Goal: Task Accomplishment & Management: Manage account settings

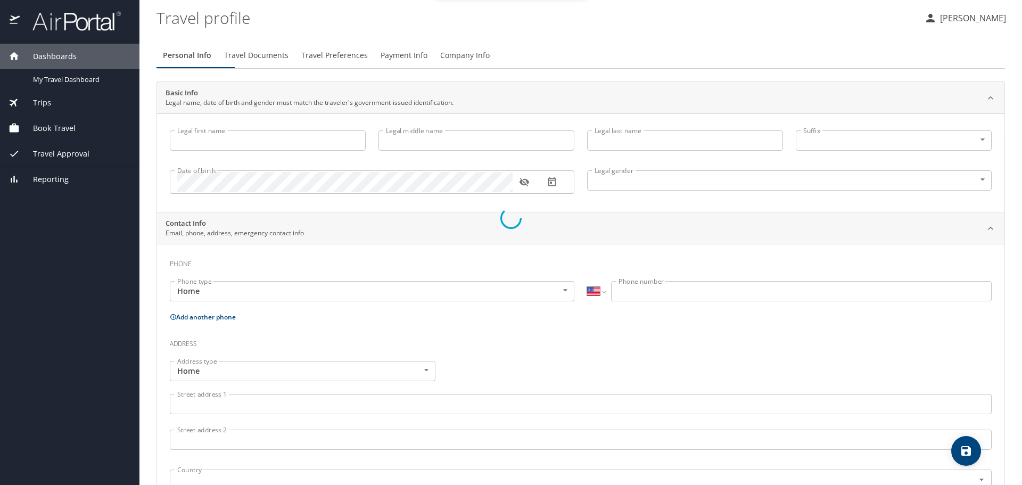
select select "US"
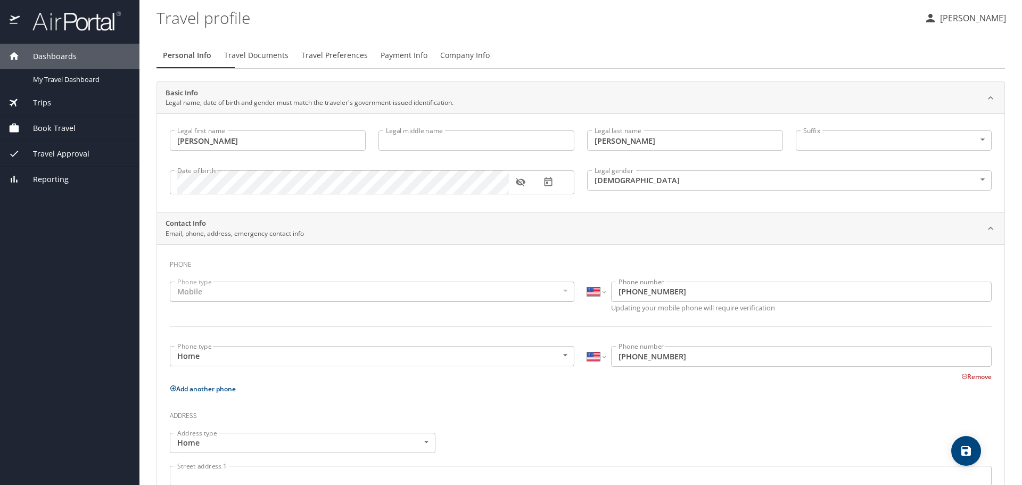
type input "Isaura"
type input "Figueroa"
type input "[DEMOGRAPHIC_DATA]"
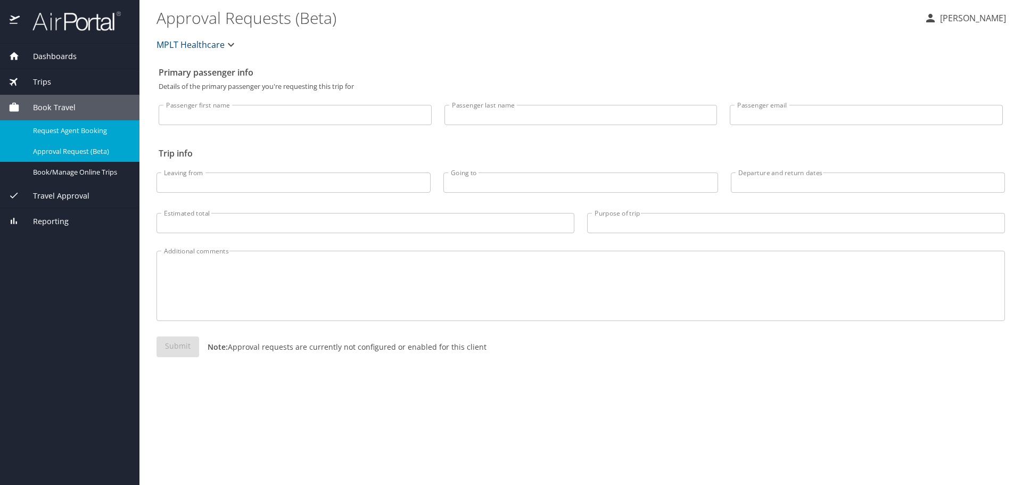
click at [57, 136] on span "Request Agent Booking" at bounding box center [80, 131] width 94 height 10
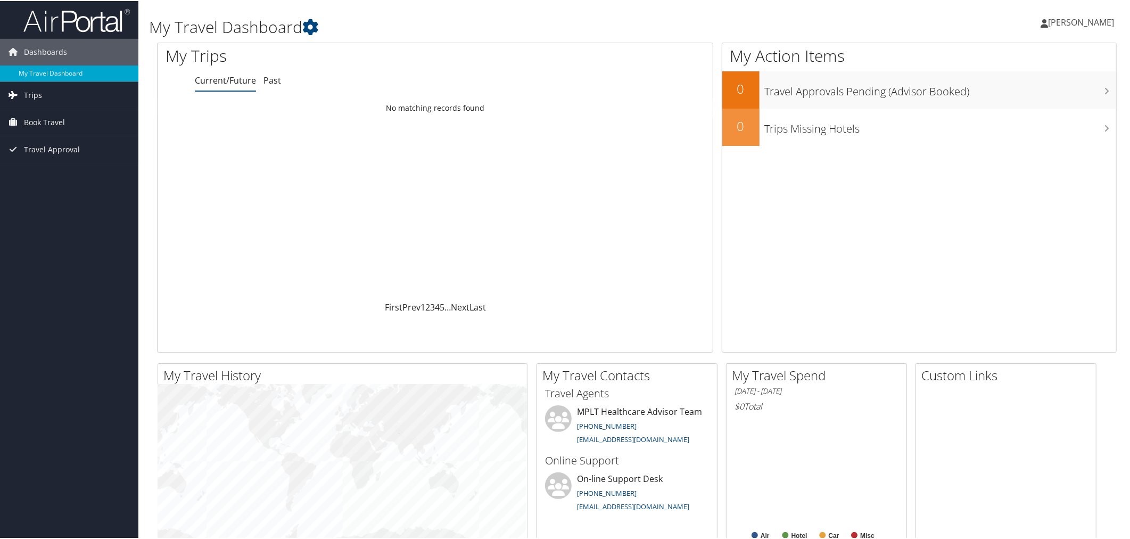
click at [30, 94] on span "Trips" at bounding box center [33, 94] width 18 height 27
click at [28, 96] on span "Trips" at bounding box center [33, 94] width 18 height 27
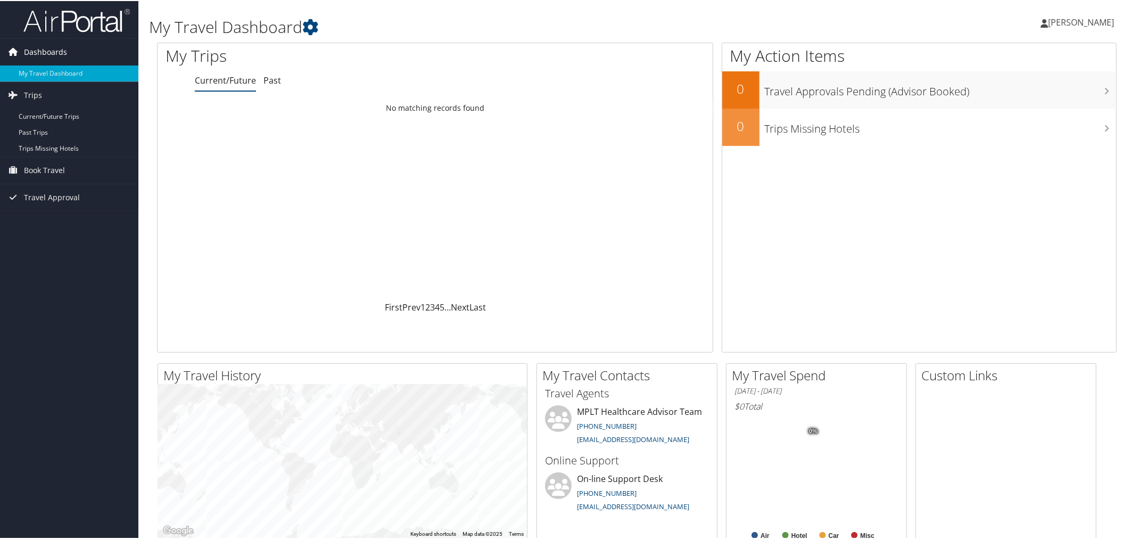
click at [29, 49] on span "Dashboards" at bounding box center [45, 51] width 43 height 27
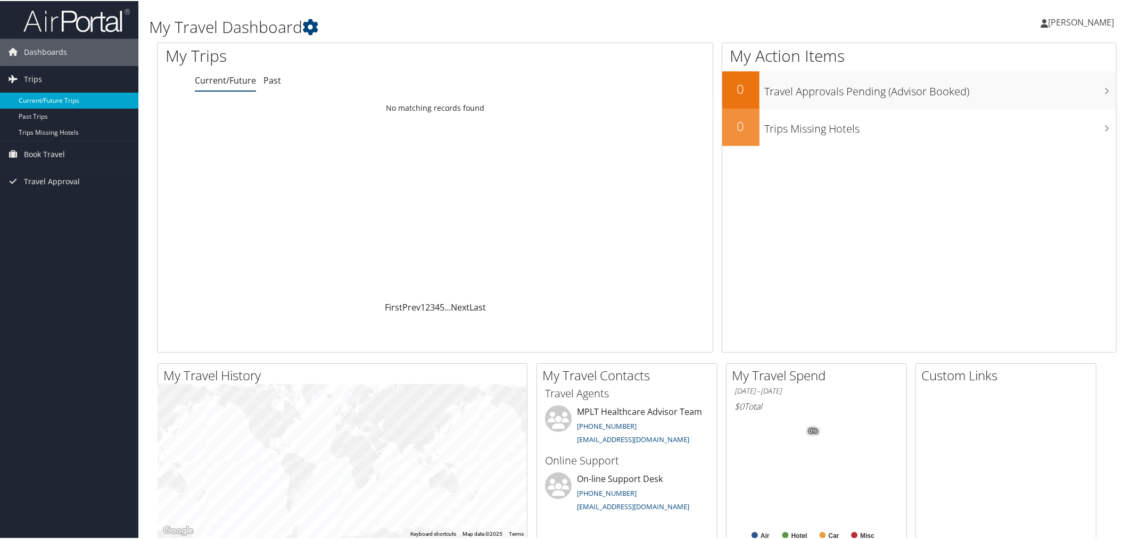
click at [47, 100] on link "Current/Future Trips" at bounding box center [69, 100] width 138 height 16
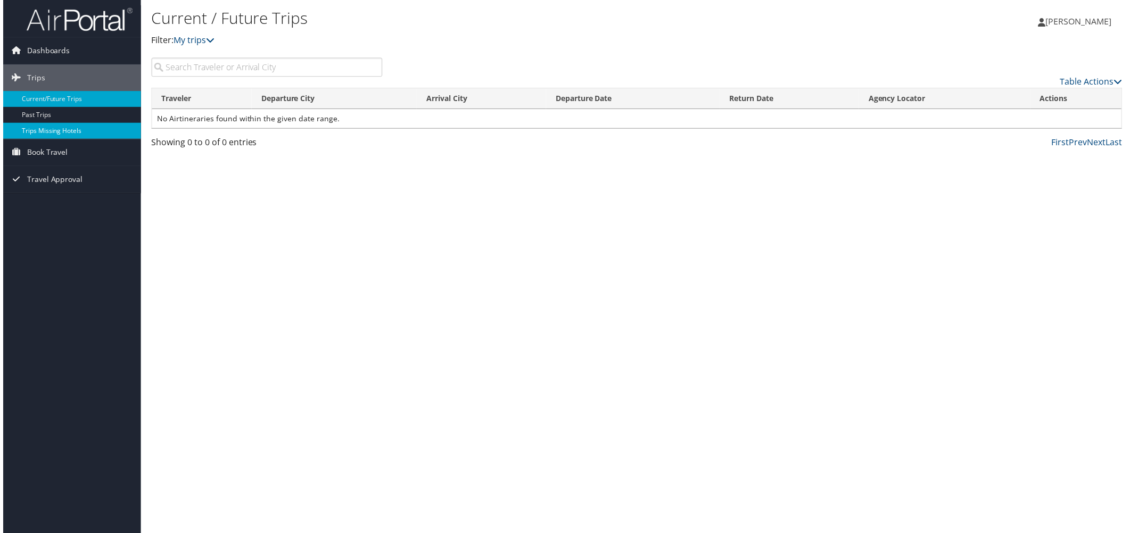
click at [40, 129] on link "Trips Missing Hotels" at bounding box center [69, 131] width 138 height 16
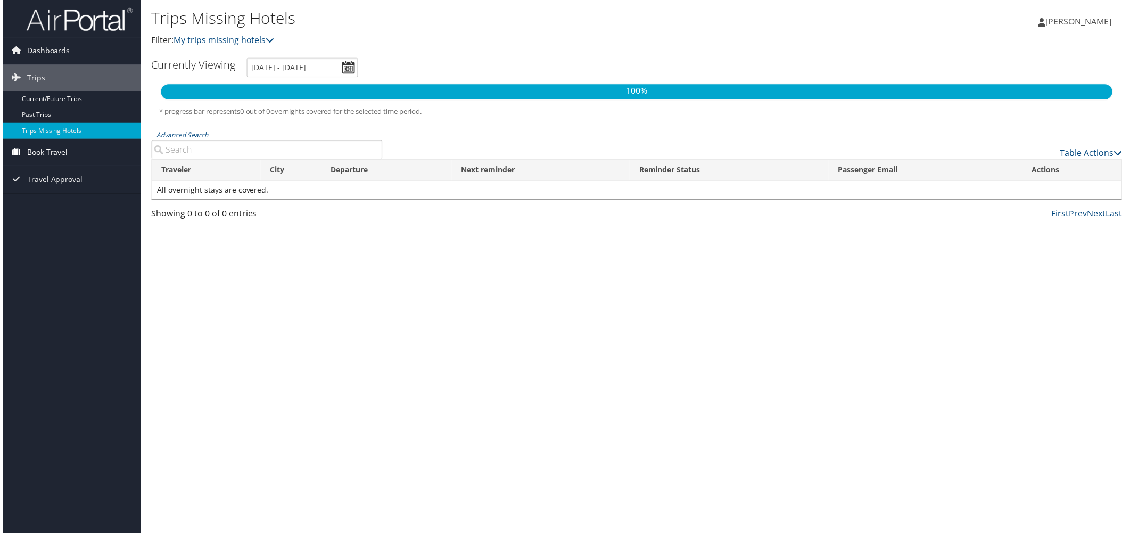
click at [37, 151] on span "Book Travel" at bounding box center [44, 153] width 41 height 27
click at [48, 173] on link "Agent Booking Request" at bounding box center [69, 175] width 138 height 16
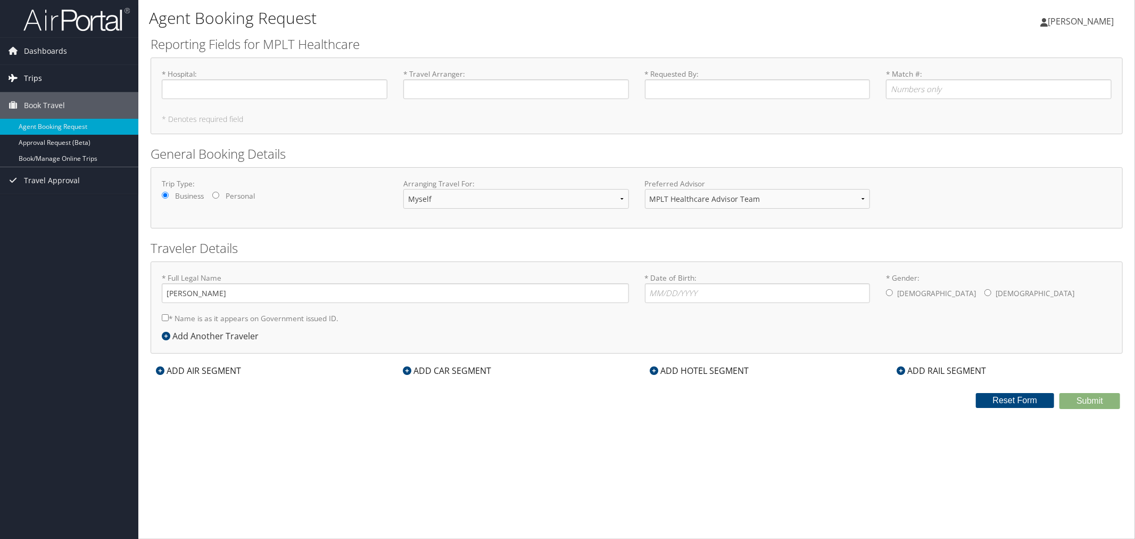
click at [29, 75] on span "Trips" at bounding box center [33, 78] width 18 height 27
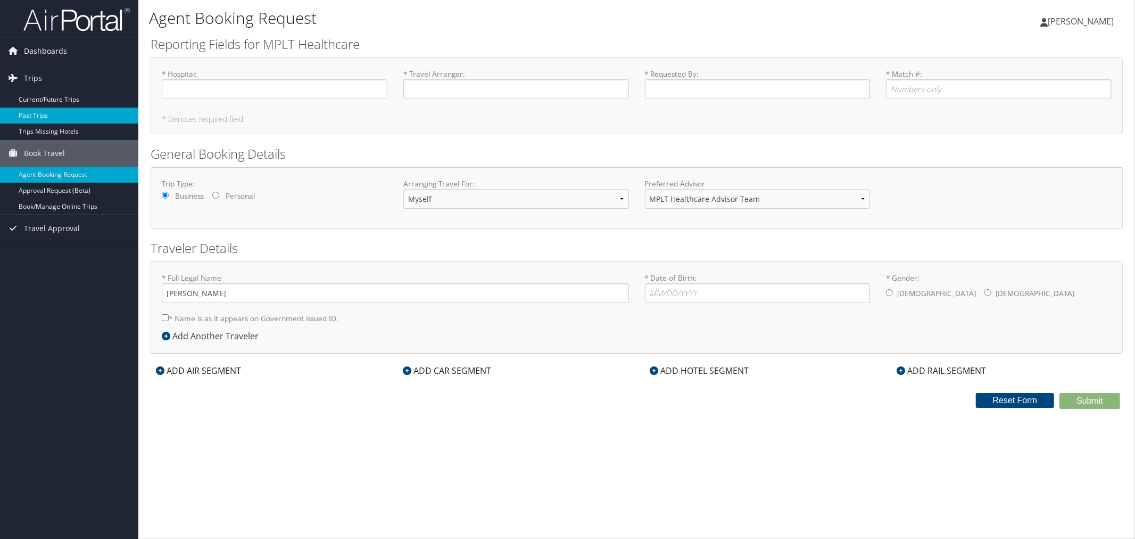
click at [43, 113] on link "Past Trips" at bounding box center [69, 115] width 138 height 16
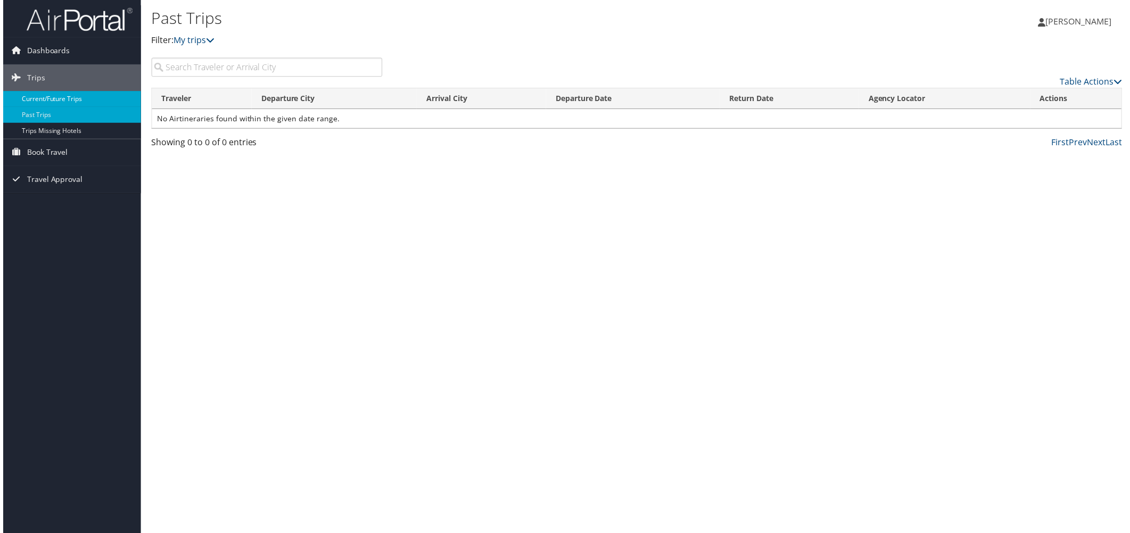
click at [50, 99] on link "Current/Future Trips" at bounding box center [69, 100] width 138 height 16
click at [57, 177] on span "Travel Approval" at bounding box center [52, 180] width 56 height 27
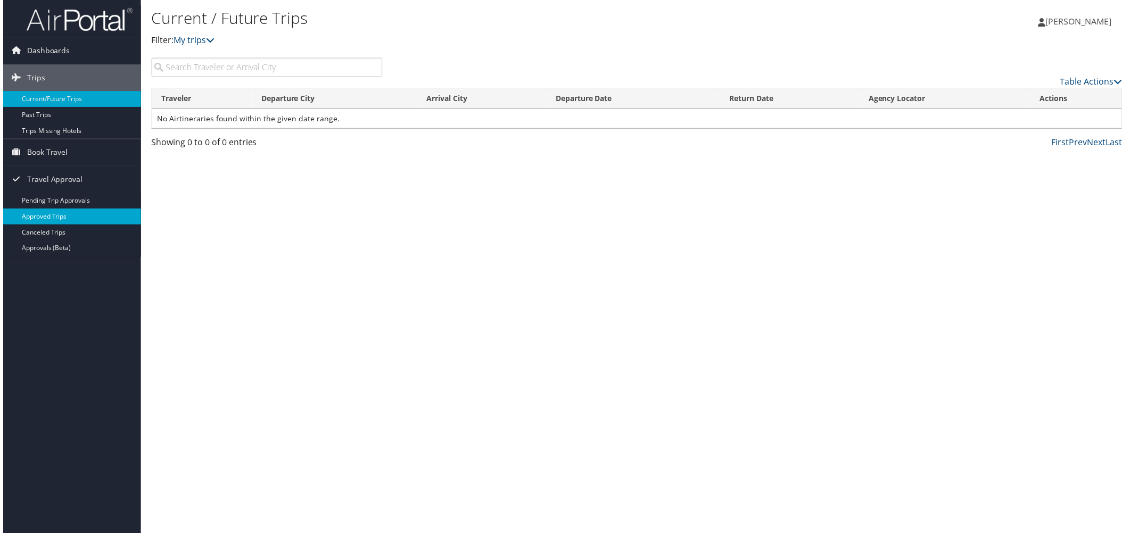
click at [55, 215] on link "Approved Trips" at bounding box center [69, 218] width 138 height 16
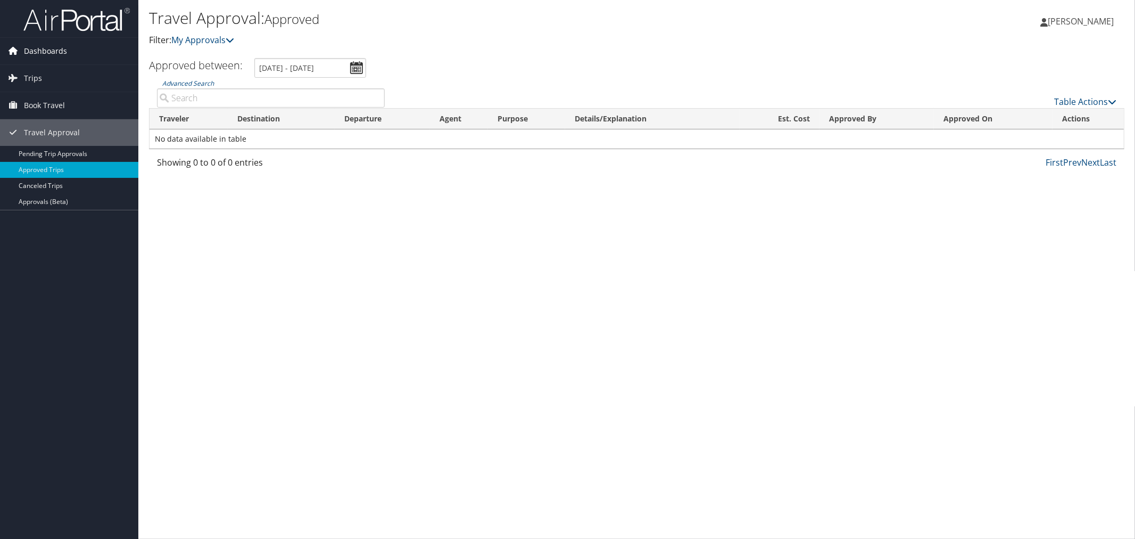
click at [31, 51] on span "Dashboards" at bounding box center [45, 51] width 43 height 27
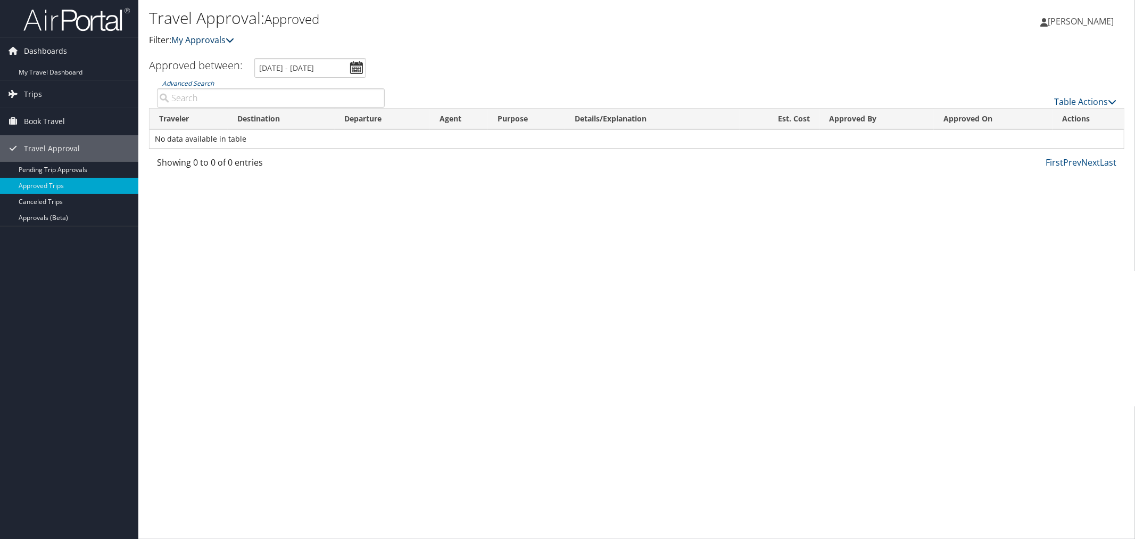
click at [234, 46] on link "My Approvals" at bounding box center [202, 40] width 63 height 12
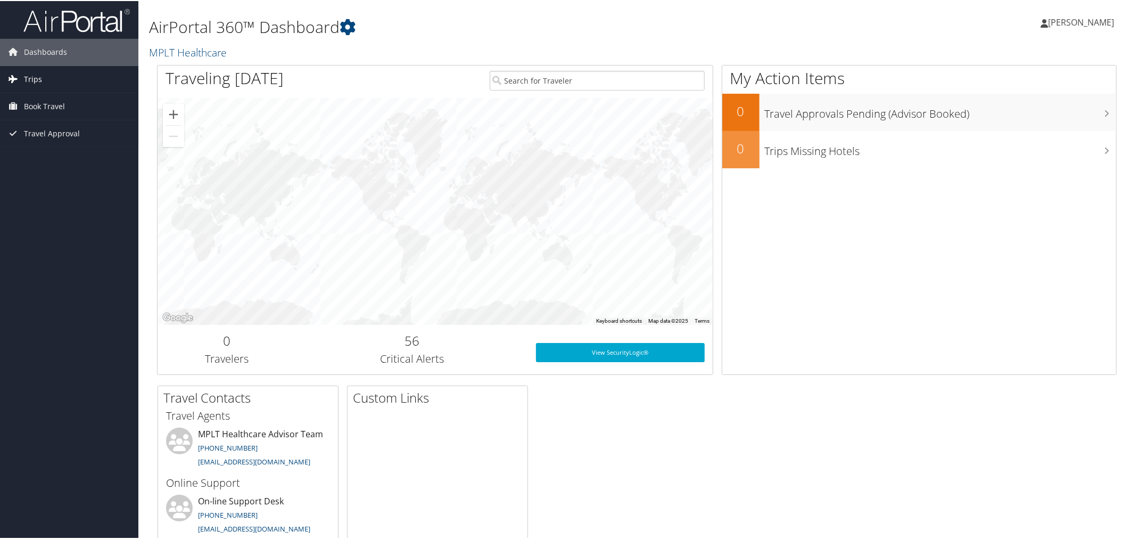
click at [26, 77] on span "Trips" at bounding box center [33, 78] width 18 height 27
click at [41, 98] on link "Current/Future Trips" at bounding box center [69, 100] width 138 height 16
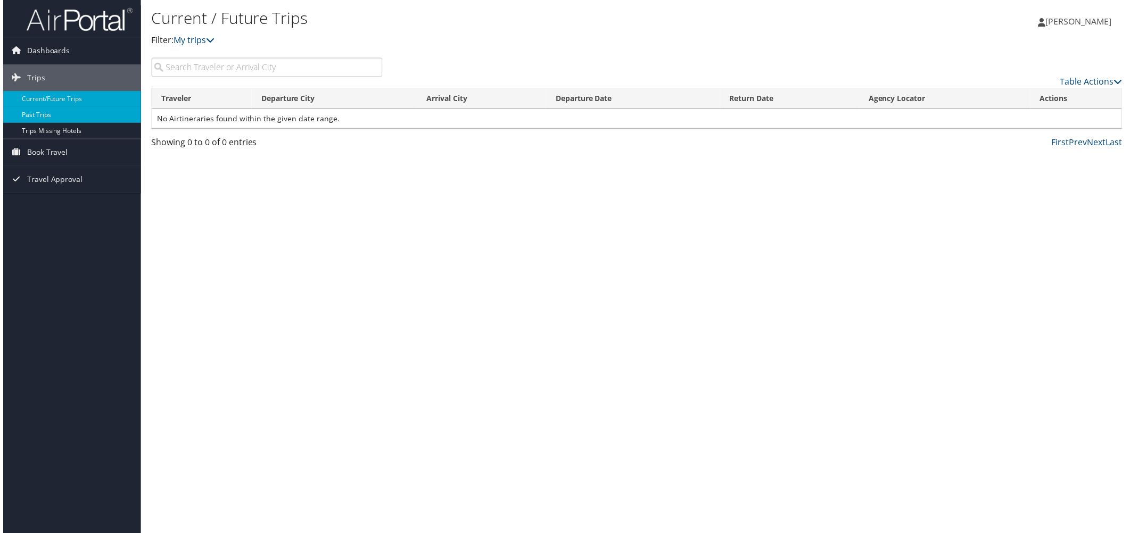
click at [40, 113] on link "Past Trips" at bounding box center [69, 115] width 138 height 16
click at [40, 155] on span "Book Travel" at bounding box center [44, 153] width 41 height 27
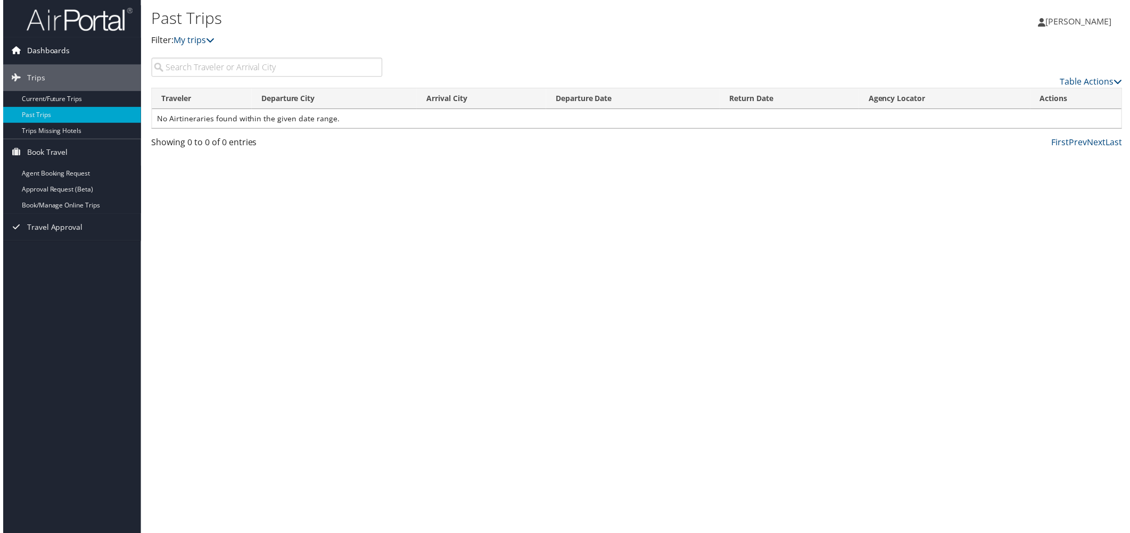
click at [33, 54] on span "Dashboards" at bounding box center [45, 51] width 43 height 27
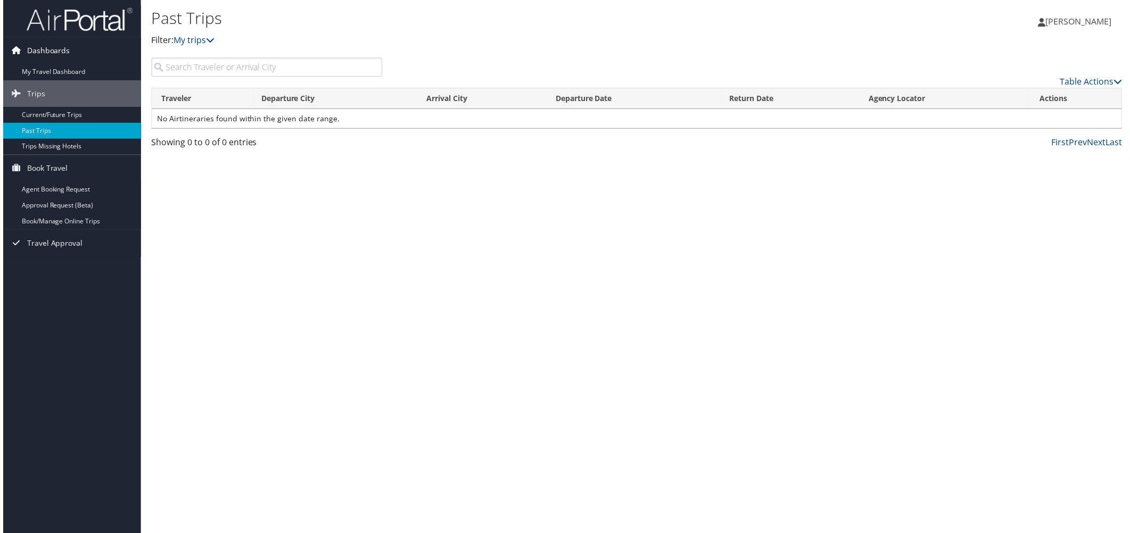
click at [35, 48] on span "Dashboards" at bounding box center [45, 51] width 43 height 27
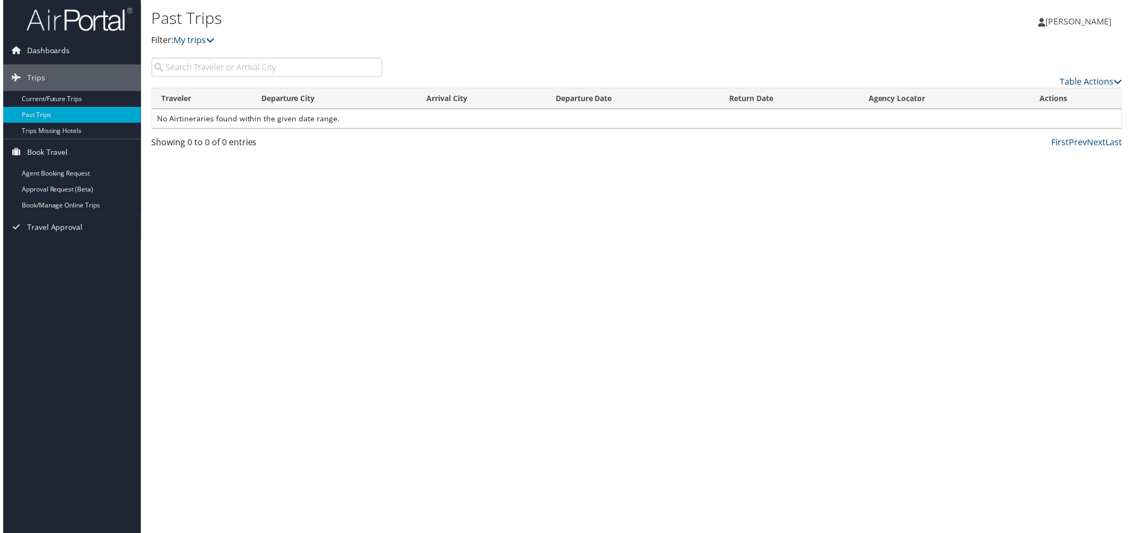
click at [490, 299] on div "Past Trips Filter: My trips Isaura Figueroa Isaura Figueroa My Settings Travel …" at bounding box center [636, 269] width 997 height 539
click at [27, 51] on span "Dashboards" at bounding box center [45, 51] width 43 height 27
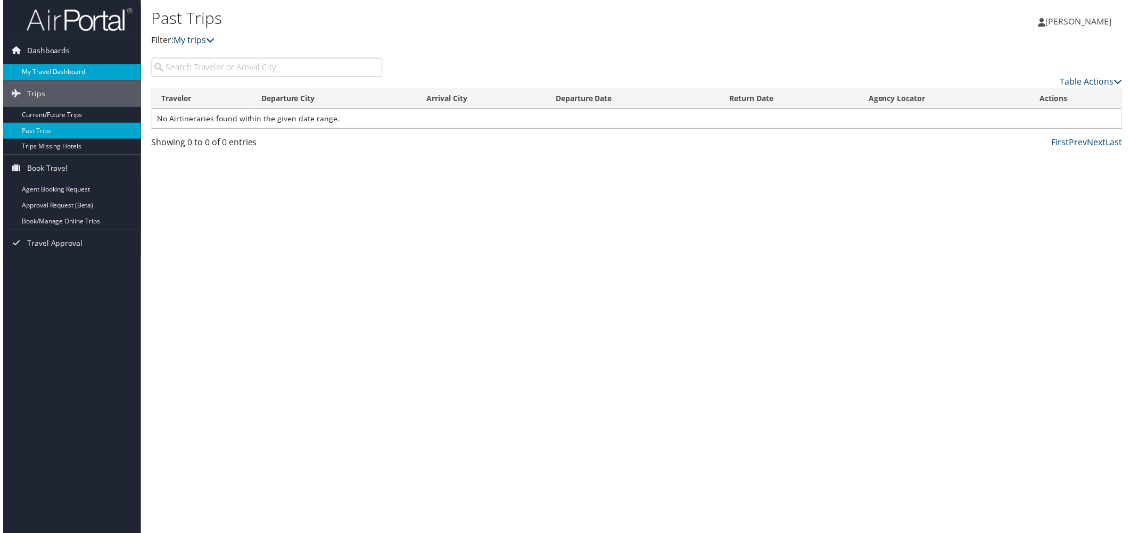
click at [43, 65] on link "My Travel Dashboard" at bounding box center [69, 72] width 138 height 16
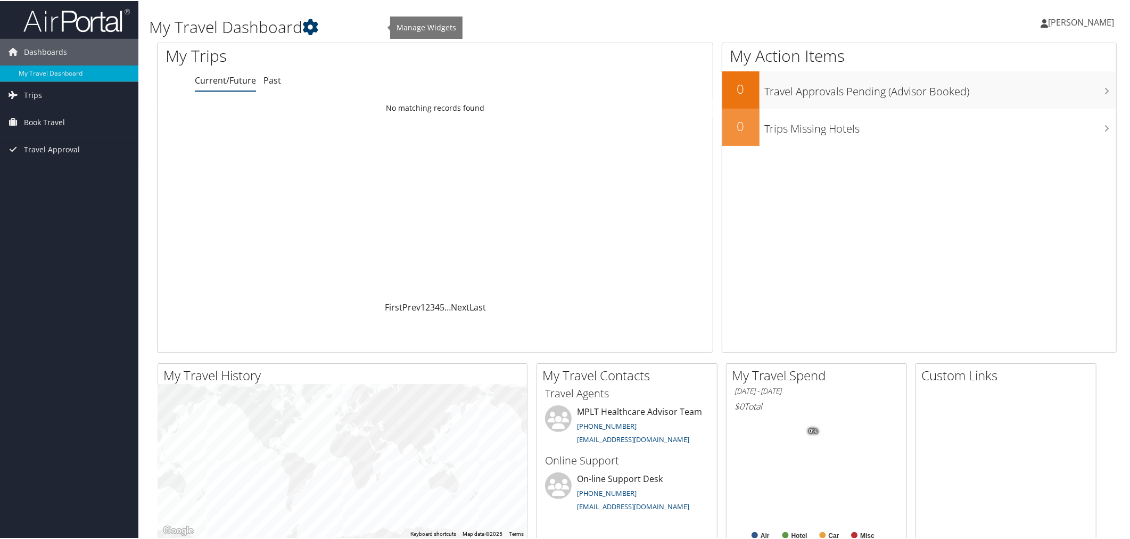
click at [318, 32] on icon at bounding box center [310, 26] width 16 height 16
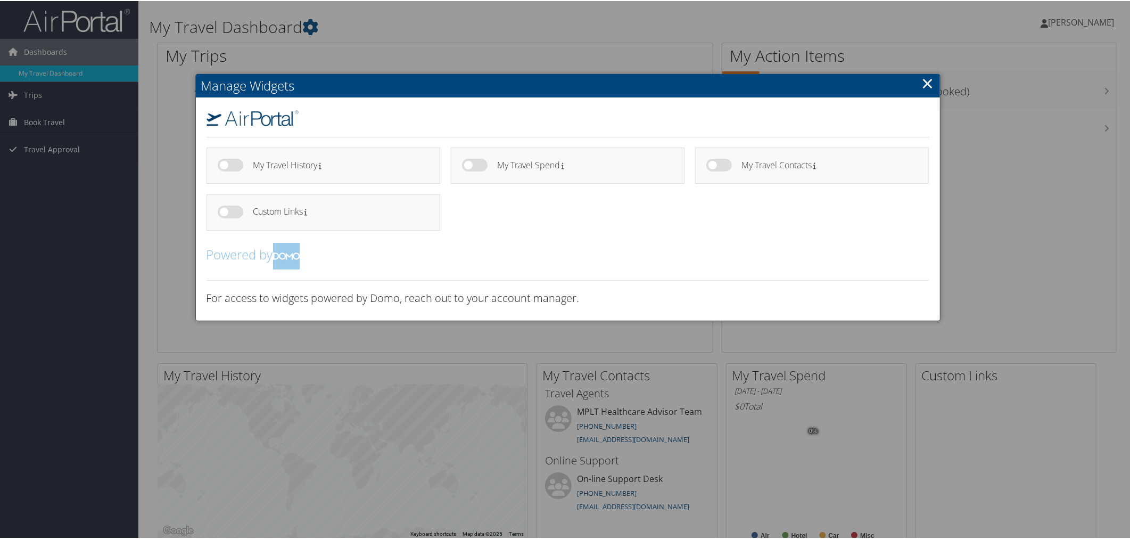
click at [57, 118] on div at bounding box center [567, 269] width 1135 height 539
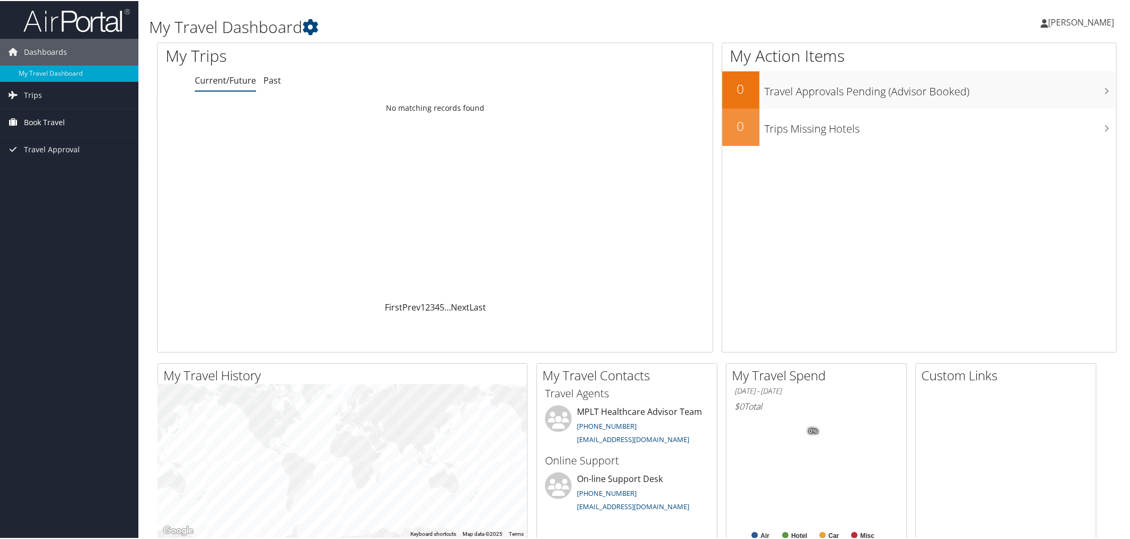
click at [56, 119] on span "Book Travel" at bounding box center [44, 121] width 41 height 27
click at [59, 168] on link "Book/Manage Online Trips" at bounding box center [69, 175] width 138 height 16
click at [72, 157] on link "Approval Request (Beta)" at bounding box center [69, 159] width 138 height 16
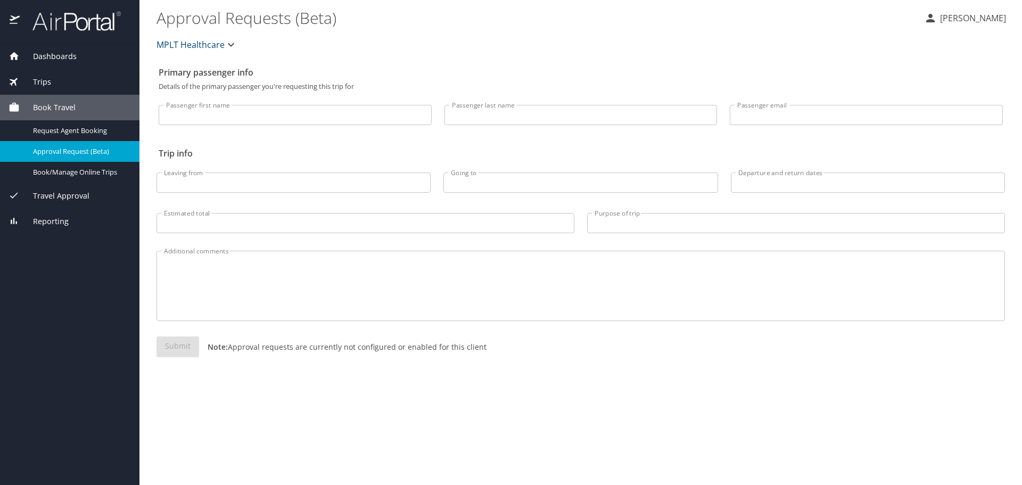
click at [70, 103] on span "Book Travel" at bounding box center [48, 108] width 56 height 12
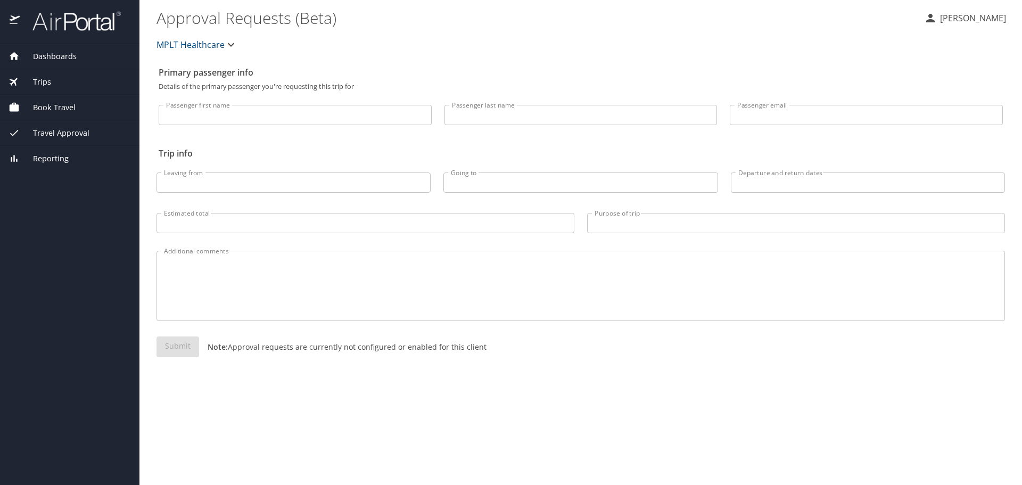
click at [51, 80] on span "Trips" at bounding box center [35, 82] width 31 height 12
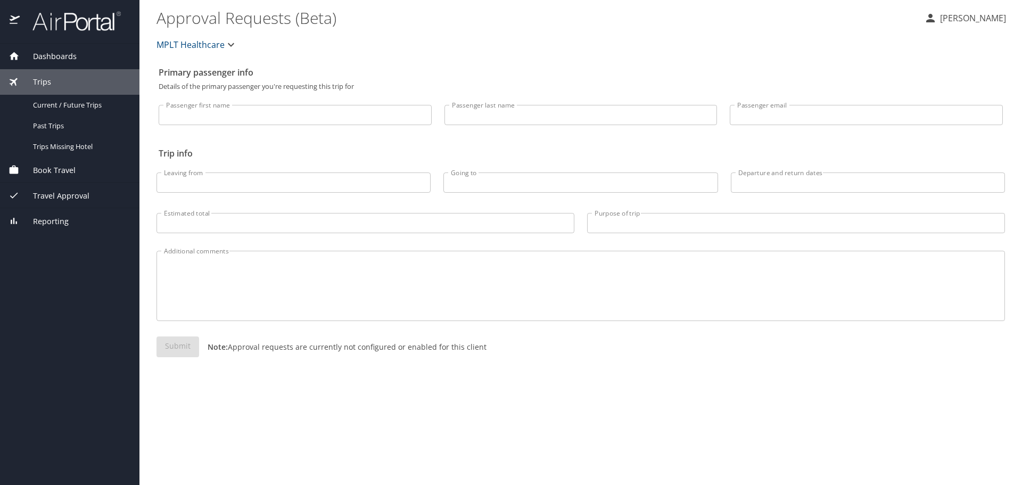
click at [51, 80] on span "Trips" at bounding box center [35, 82] width 31 height 12
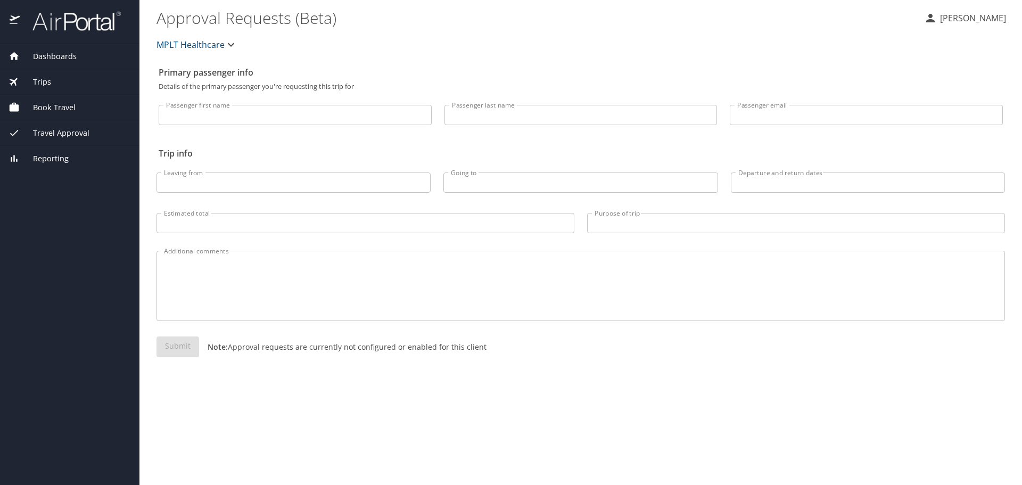
click at [51, 80] on span "Trips" at bounding box center [35, 82] width 31 height 12
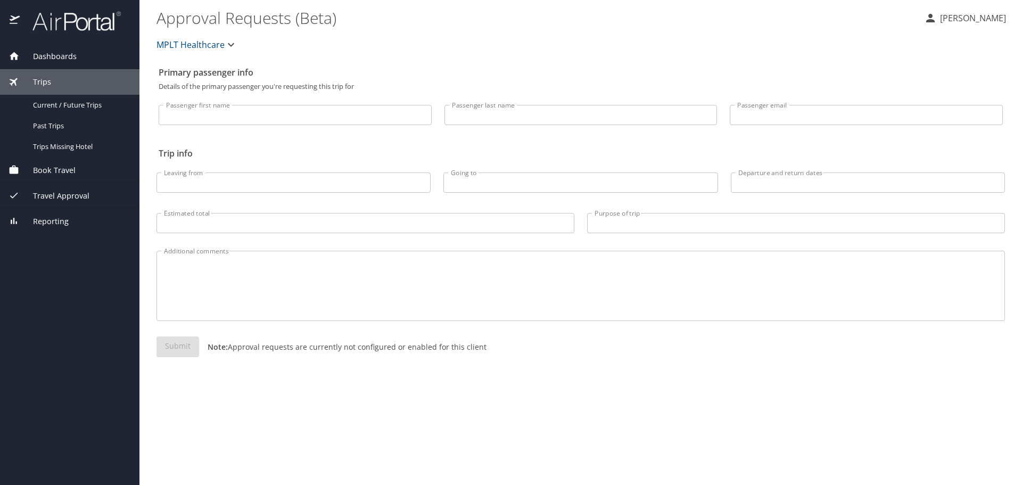
click at [51, 80] on span "Trips" at bounding box center [35, 82] width 31 height 12
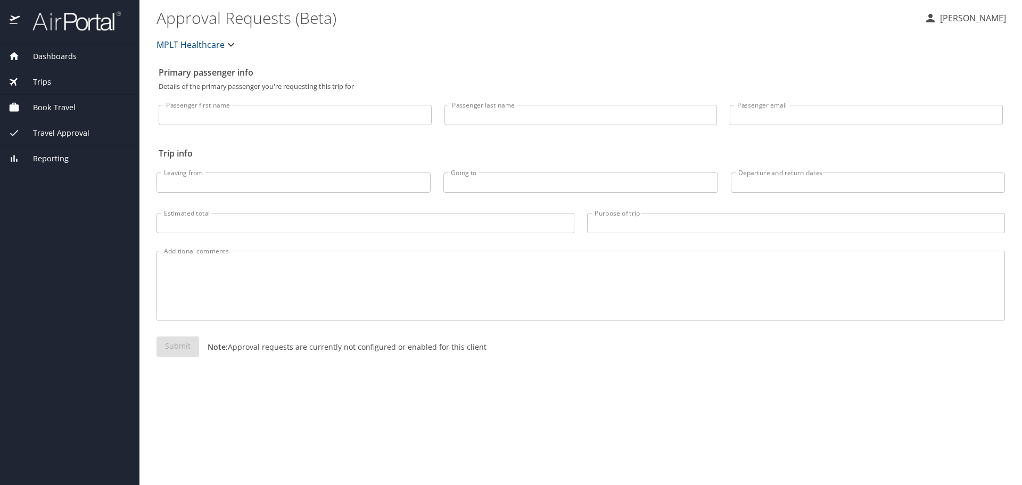
click at [57, 160] on span "Reporting" at bounding box center [44, 159] width 49 height 12
click at [56, 160] on span "Reporting" at bounding box center [44, 159] width 49 height 12
click at [55, 158] on span "Reporting" at bounding box center [44, 159] width 49 height 12
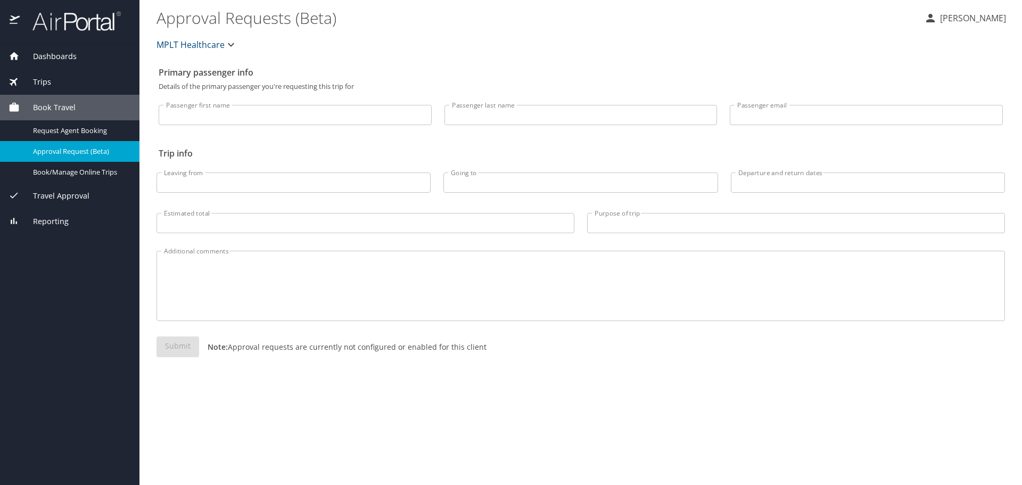
click at [51, 79] on span "Trips" at bounding box center [35, 82] width 31 height 12
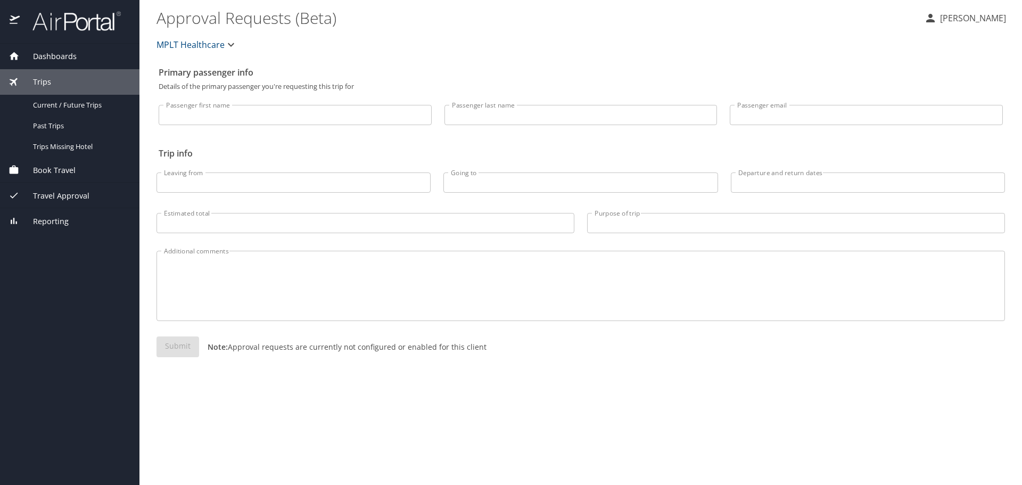
click at [51, 78] on span "Trips" at bounding box center [35, 82] width 31 height 12
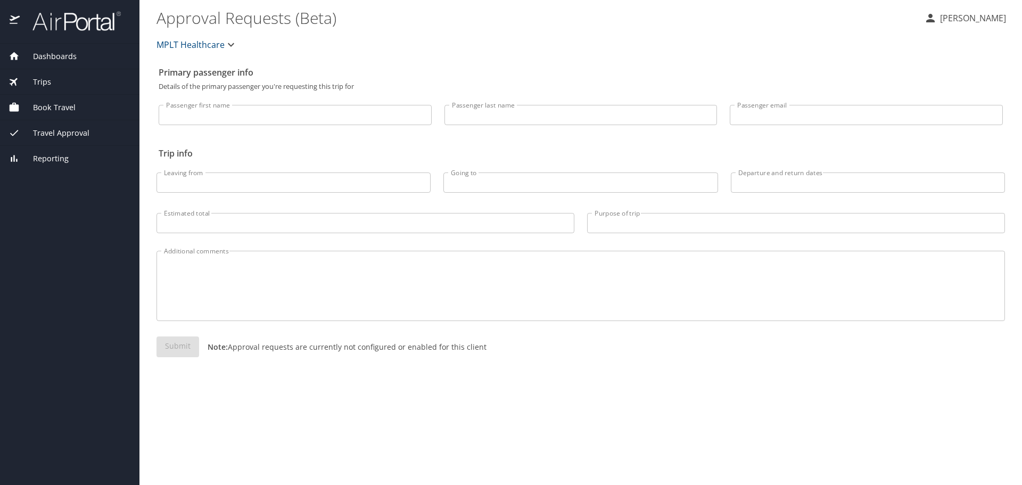
click at [51, 78] on span "Trips" at bounding box center [35, 82] width 31 height 12
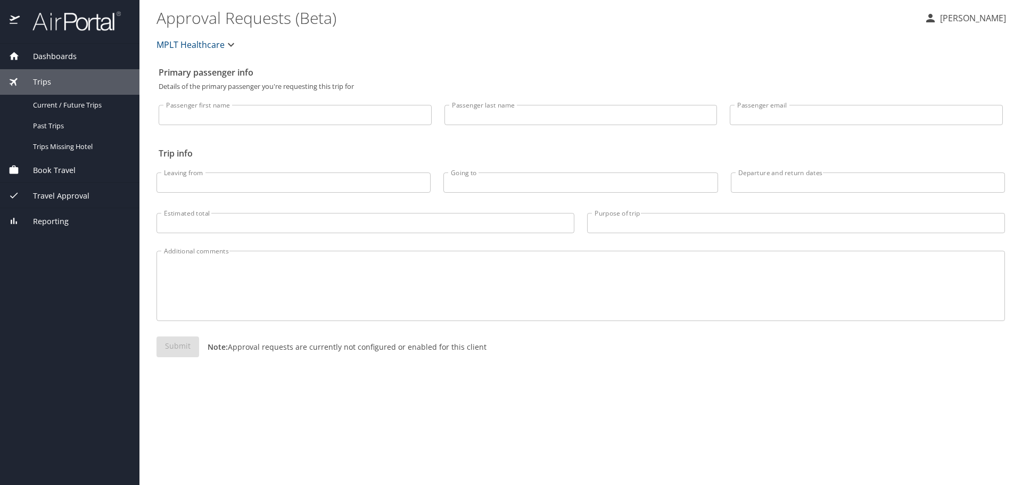
click at [69, 80] on div "Trips" at bounding box center [70, 82] width 122 height 12
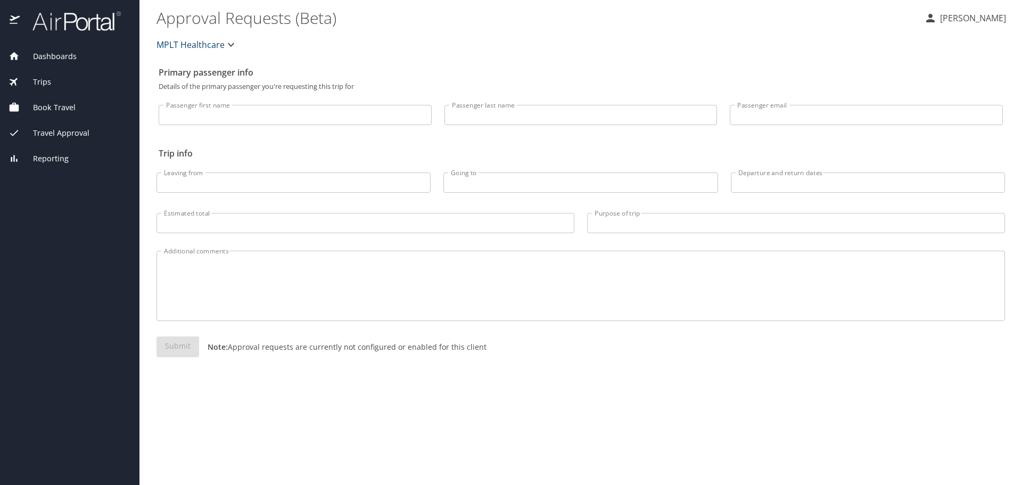
click at [69, 80] on div "Trips" at bounding box center [70, 82] width 122 height 12
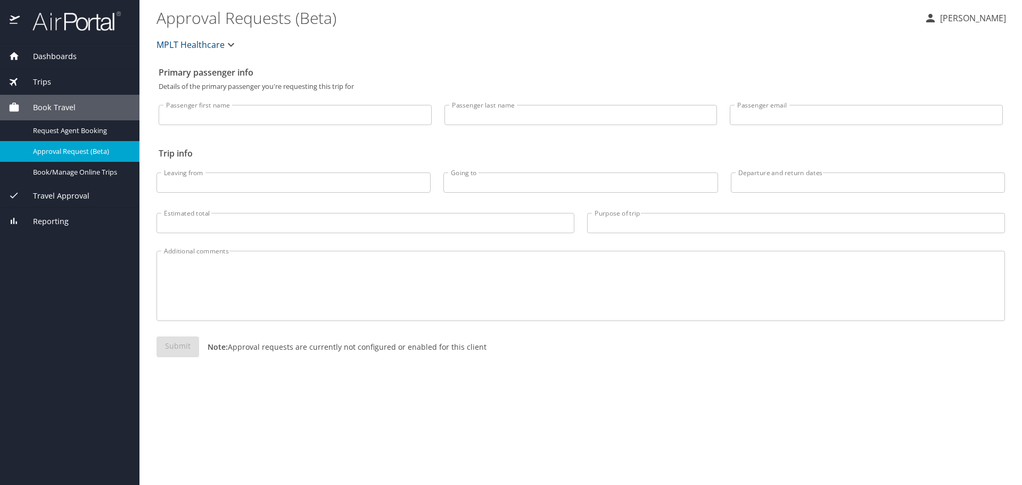
click at [45, 81] on span "Trips" at bounding box center [35, 82] width 31 height 12
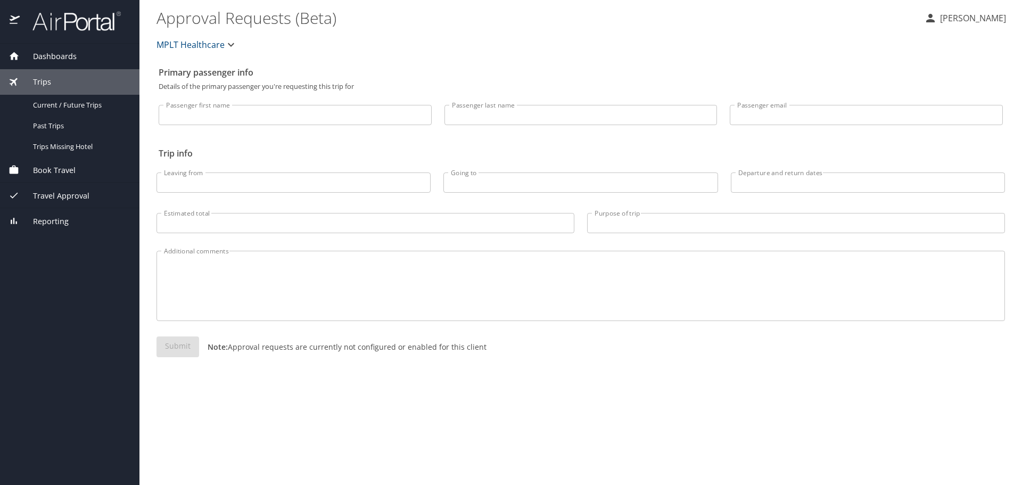
click at [55, 53] on span "Dashboards" at bounding box center [48, 57] width 57 height 12
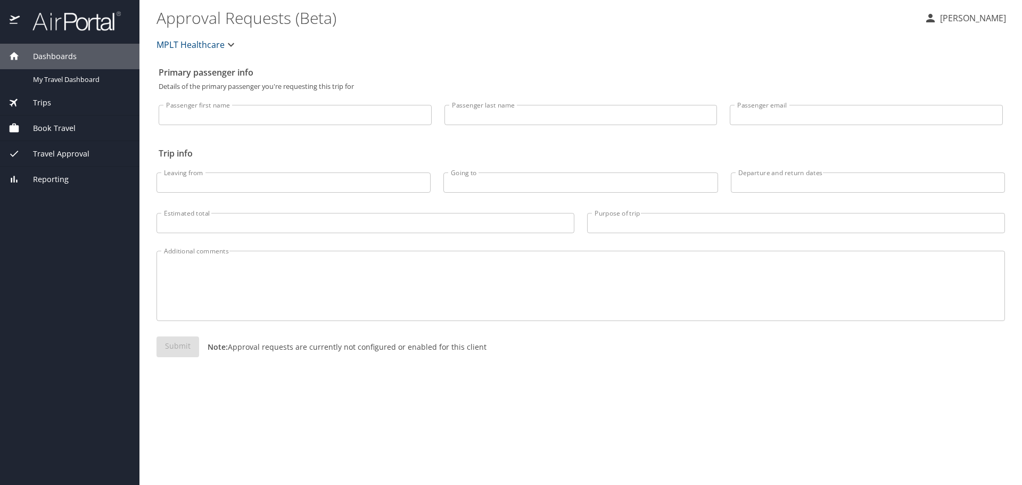
click at [56, 53] on span "Dashboards" at bounding box center [48, 57] width 57 height 12
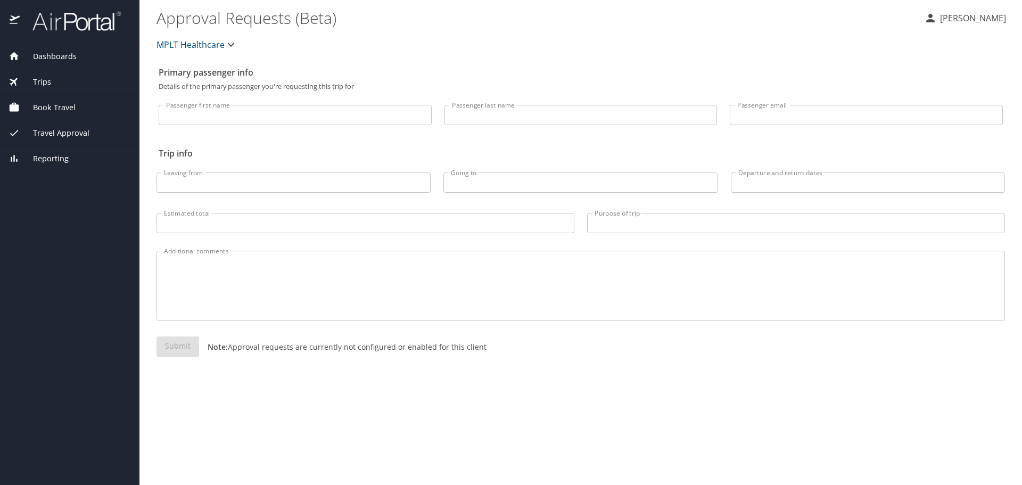
click at [57, 53] on span "Dashboards" at bounding box center [48, 57] width 57 height 12
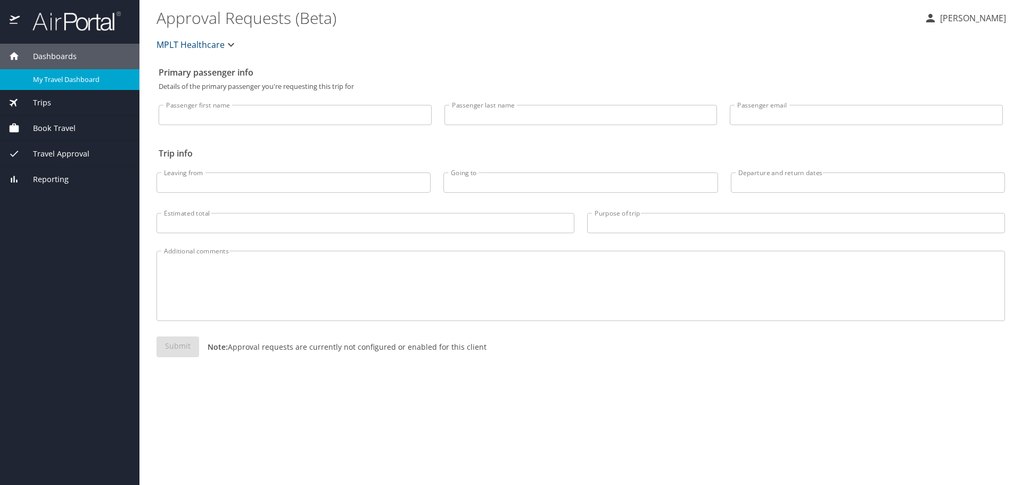
click at [54, 82] on span "My Travel Dashboard" at bounding box center [80, 80] width 94 height 10
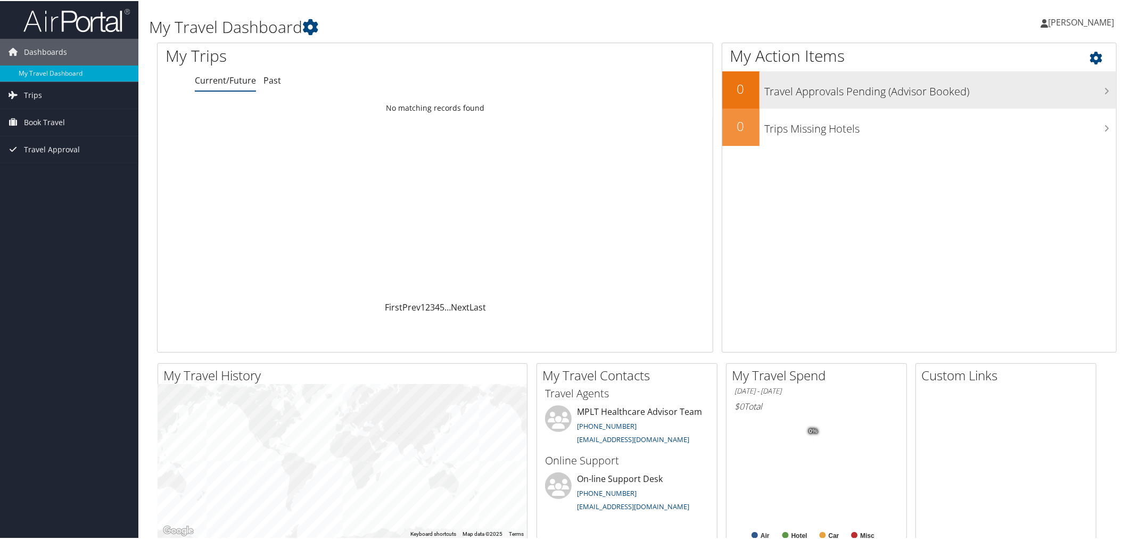
click at [1104, 94] on icon at bounding box center [1106, 90] width 5 height 9
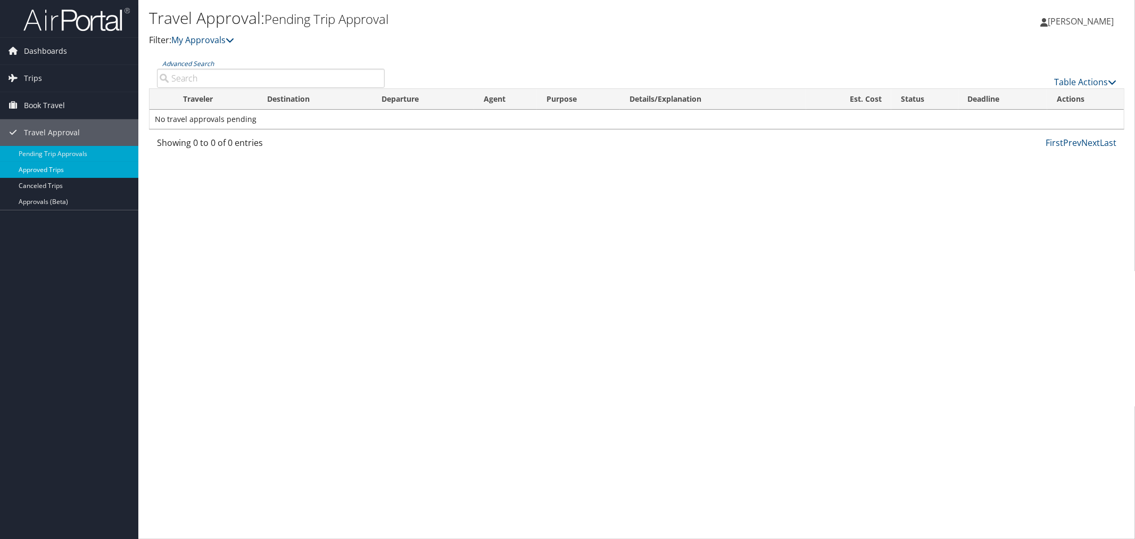
click at [52, 169] on link "Approved Trips" at bounding box center [69, 170] width 138 height 16
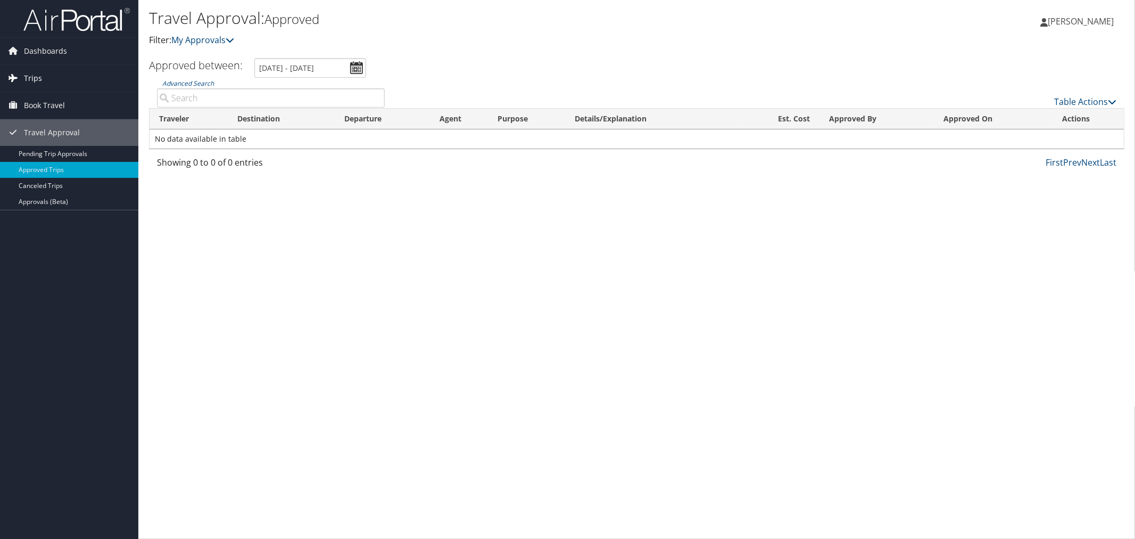
click at [27, 81] on span "Trips" at bounding box center [33, 78] width 18 height 27
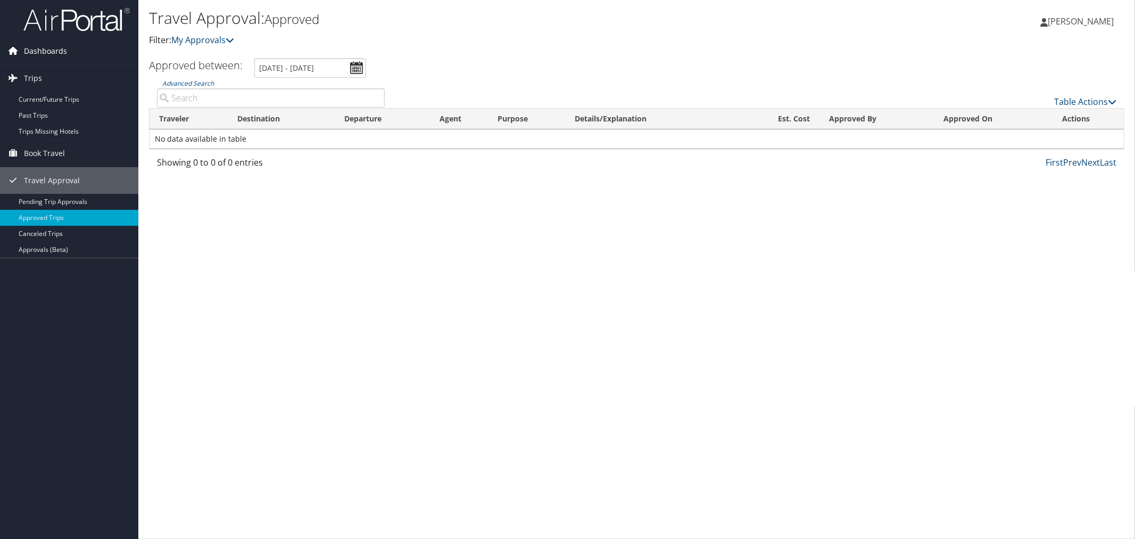
click at [40, 48] on span "Dashboards" at bounding box center [45, 51] width 43 height 27
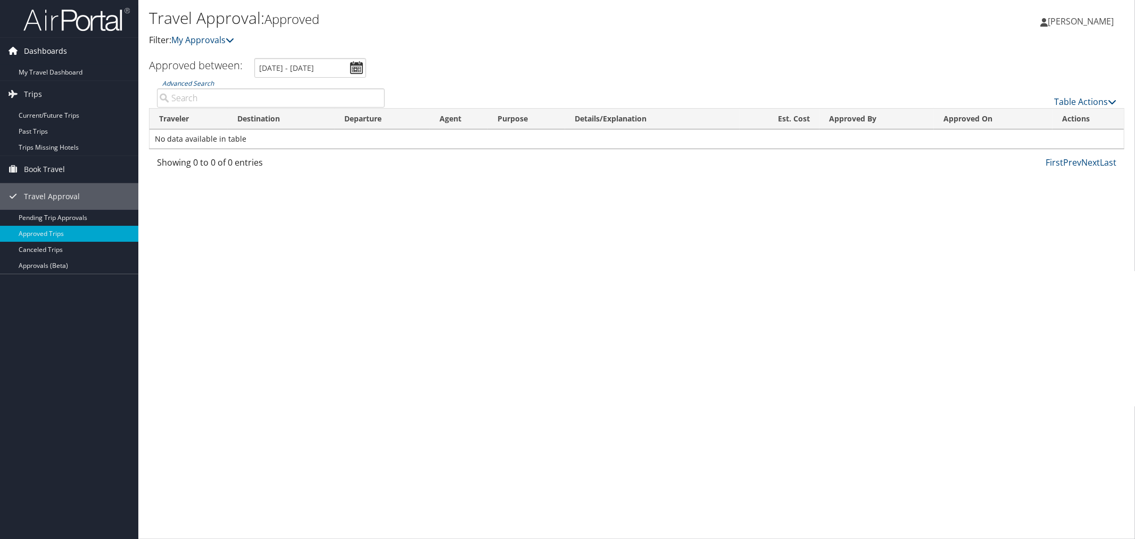
click at [40, 48] on span "Dashboards" at bounding box center [45, 51] width 43 height 27
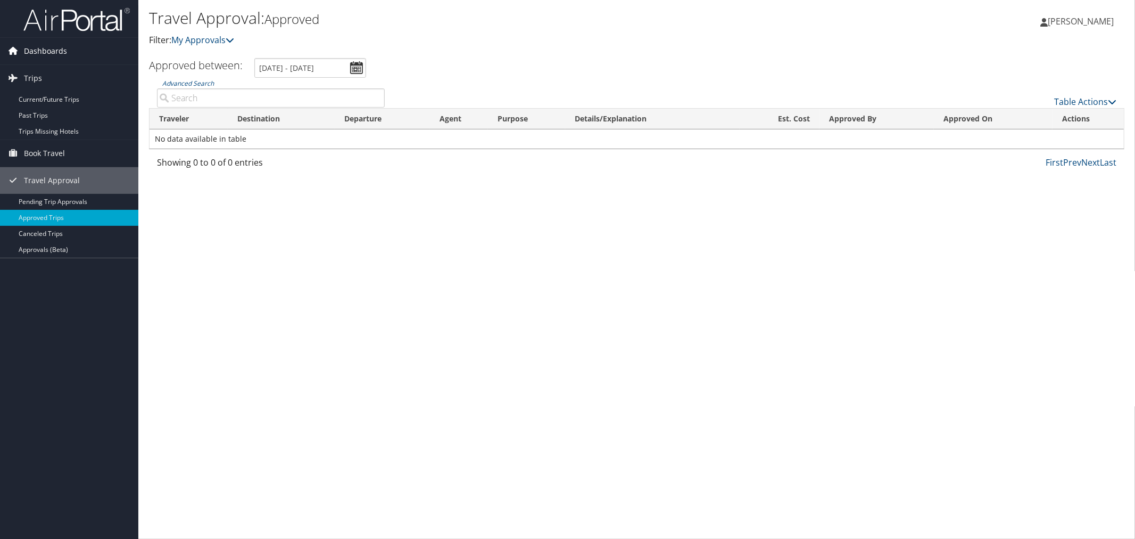
click at [40, 48] on span "Dashboards" at bounding box center [45, 51] width 43 height 27
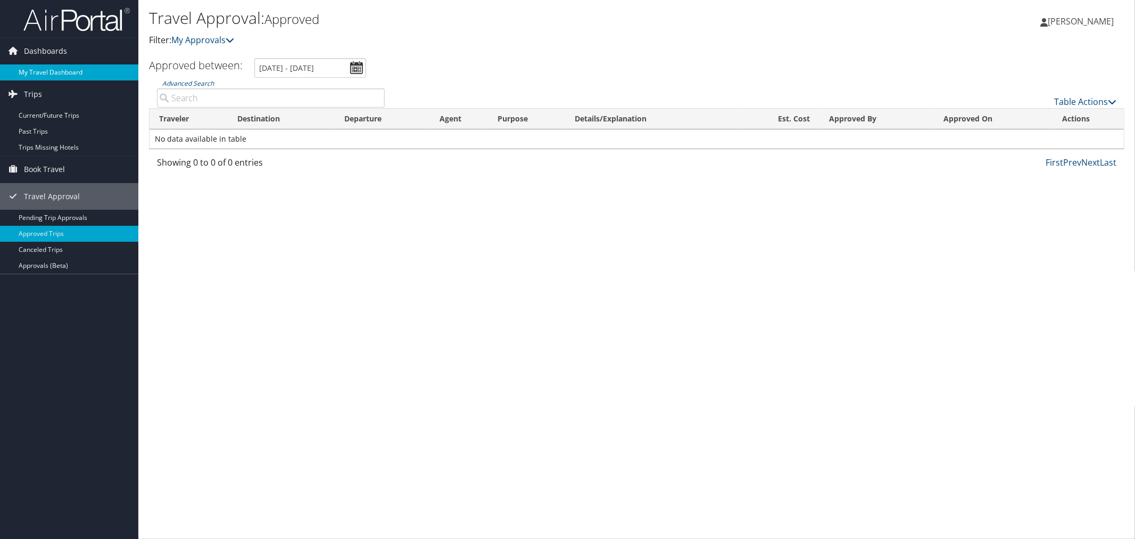
click at [35, 75] on link "My Travel Dashboard" at bounding box center [69, 72] width 138 height 16
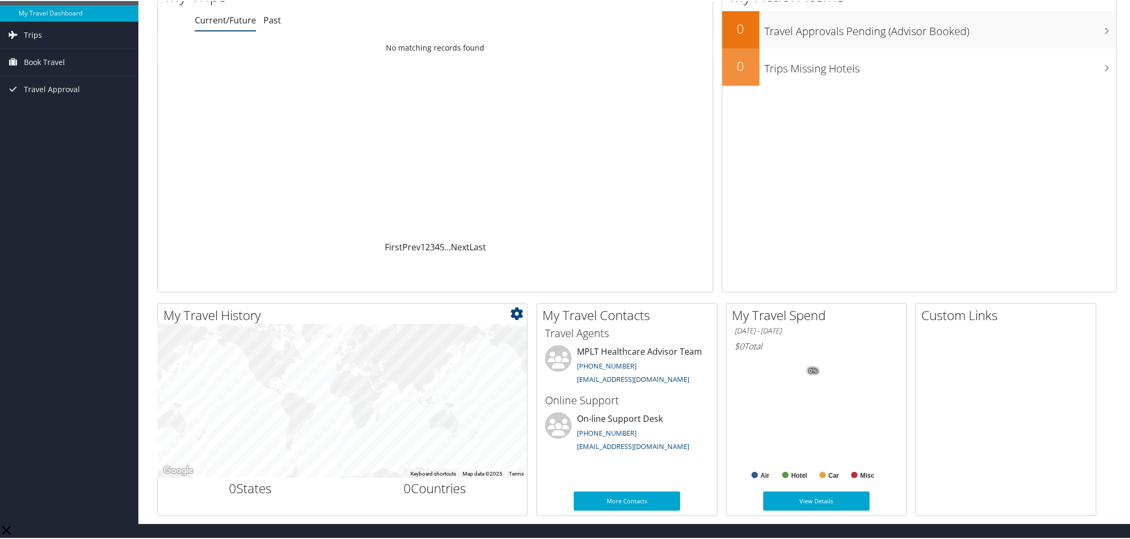
scroll to position [76, 0]
click at [469, 252] on link "Next" at bounding box center [460, 246] width 19 height 12
click at [486, 252] on link "Last" at bounding box center [477, 246] width 16 height 12
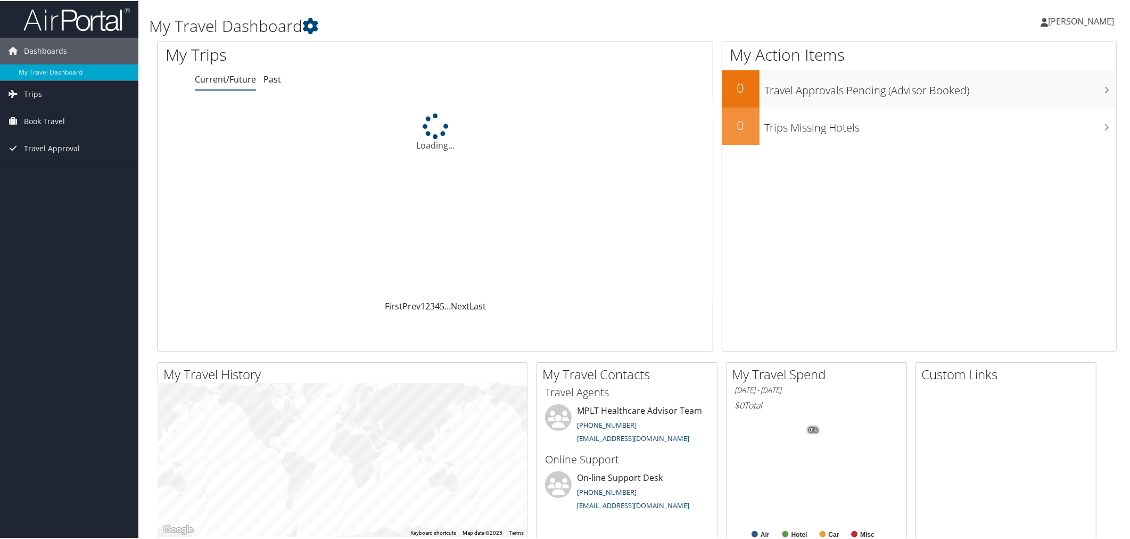
scroll to position [0, 0]
click at [281, 85] on link "Past" at bounding box center [272, 79] width 18 height 12
click at [318, 27] on icon at bounding box center [310, 26] width 16 height 16
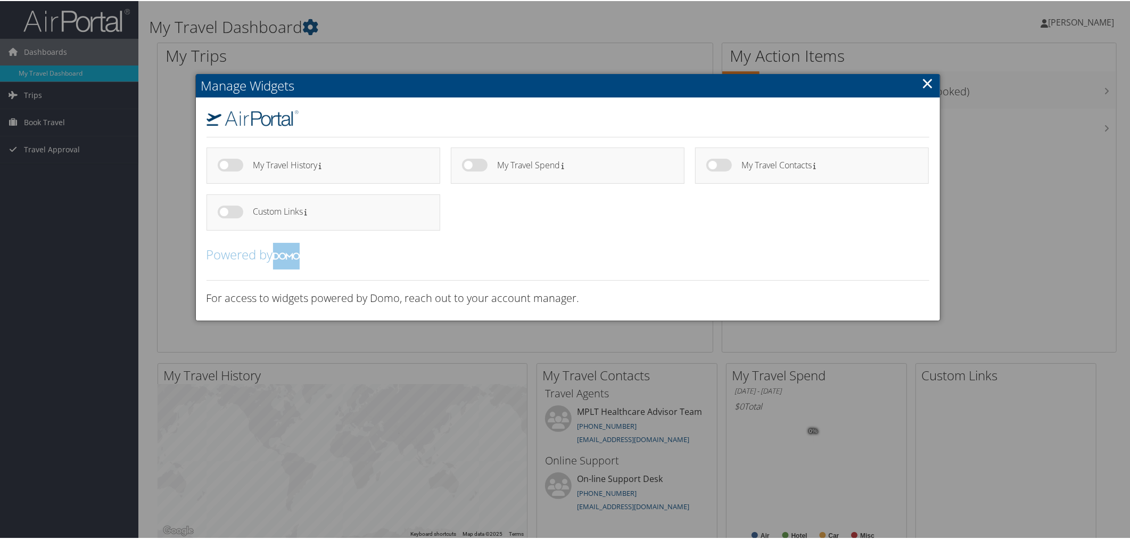
click at [923, 78] on link "×" at bounding box center [928, 81] width 12 height 21
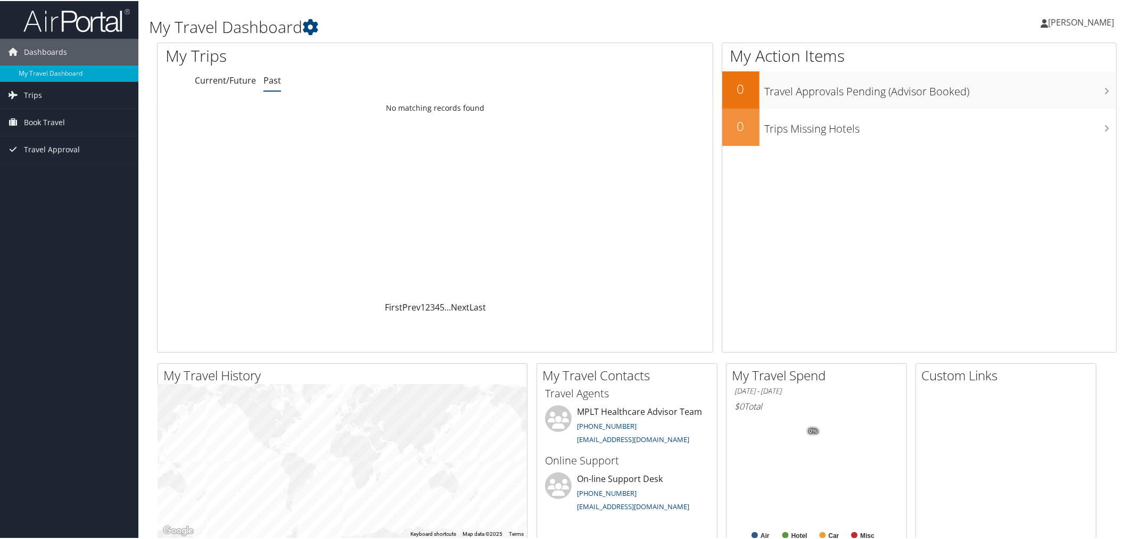
click at [10, 337] on div "Dashboards My Travel Dashboard Trips Current/Future Trips Past Trips Trips Miss…" at bounding box center [567, 291] width 1135 height 583
click at [1048, 19] on span "[PERSON_NAME]" at bounding box center [1081, 21] width 66 height 12
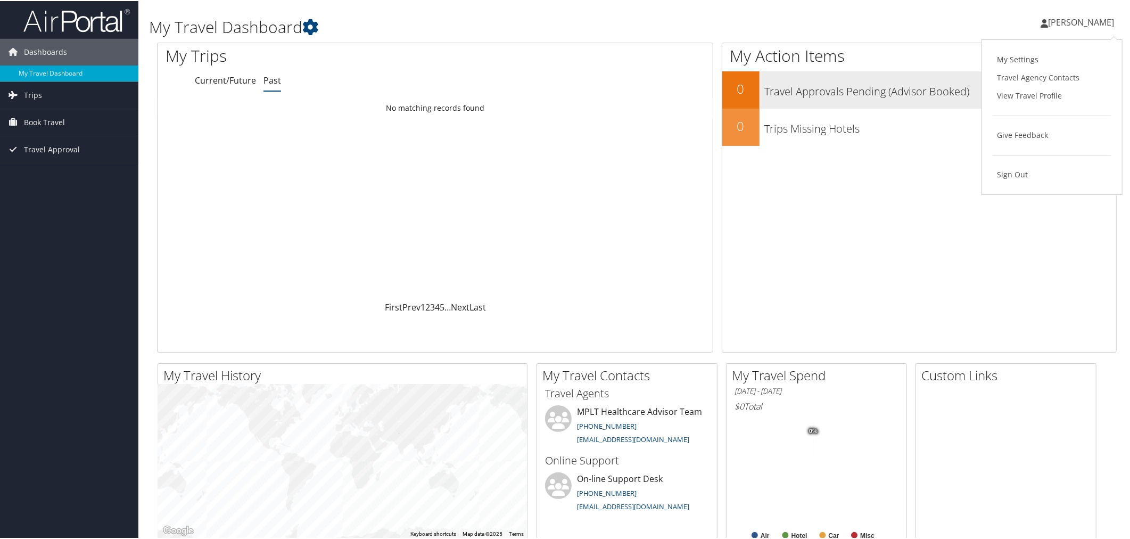
click at [1038, 104] on link "View Travel Profile" at bounding box center [1051, 95] width 119 height 18
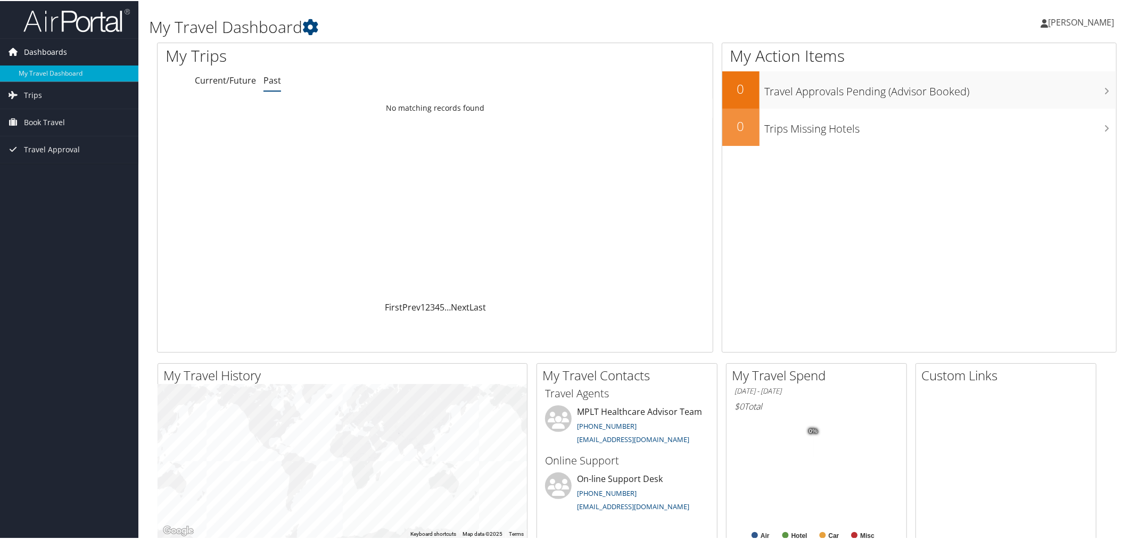
click at [46, 52] on span "Dashboards" at bounding box center [45, 51] width 43 height 27
click at [57, 48] on span "Dashboards" at bounding box center [45, 51] width 43 height 27
click at [318, 29] on icon at bounding box center [310, 26] width 16 height 16
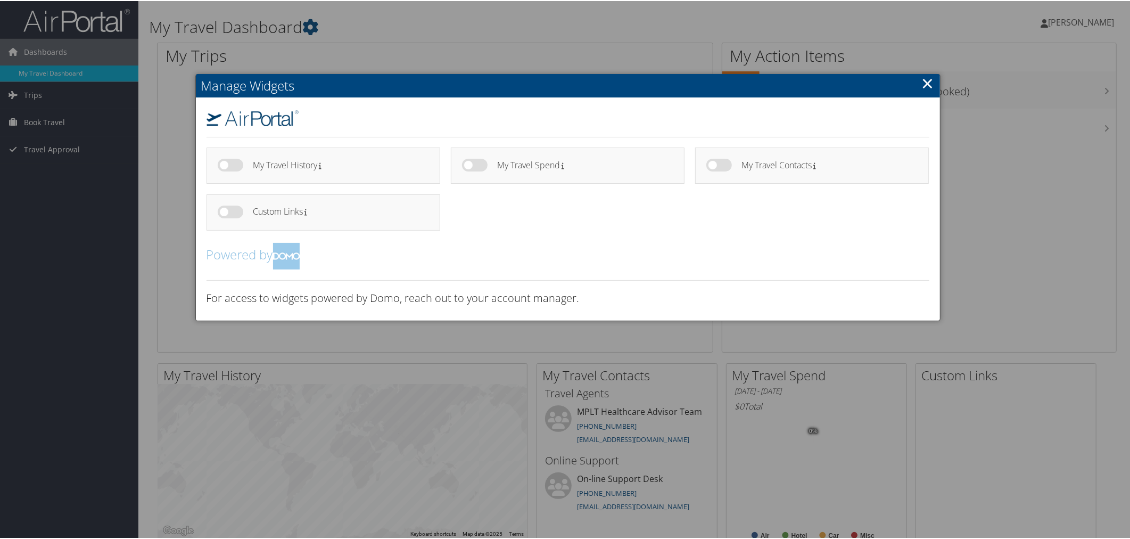
click at [237, 170] on label at bounding box center [231, 164] width 26 height 13
click at [230, 169] on input "checkbox" at bounding box center [226, 165] width 7 height 7
checkbox input "true"
click at [486, 170] on label at bounding box center [475, 164] width 26 height 13
click at [474, 169] on input "checkbox" at bounding box center [470, 165] width 7 height 7
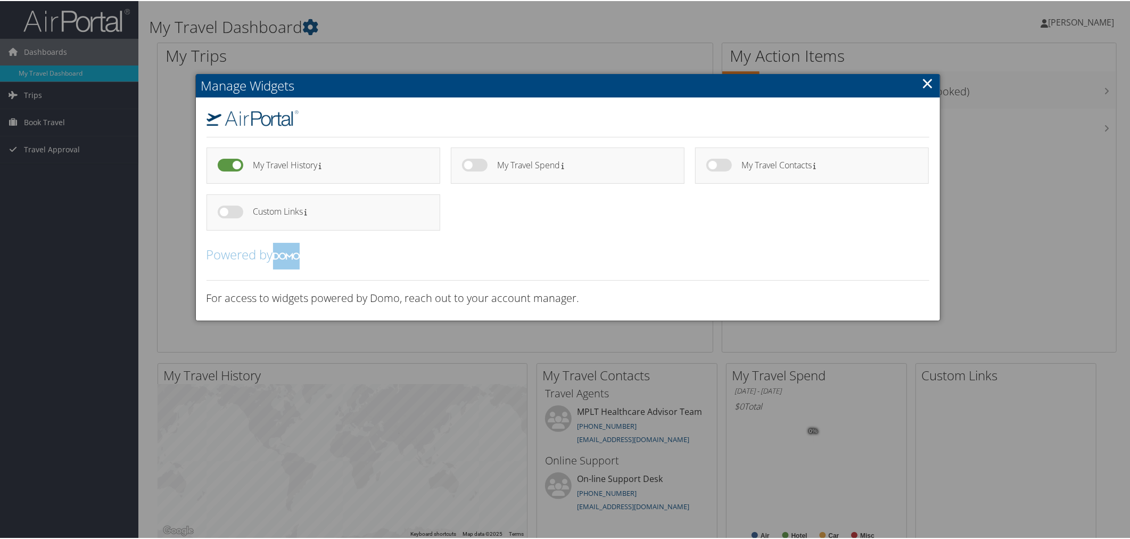
checkbox input "true"
click at [237, 217] on label at bounding box center [231, 210] width 26 height 13
click at [230, 216] on input "checkbox" at bounding box center [226, 212] width 7 height 7
checkbox input "true"
click at [724, 170] on label at bounding box center [719, 164] width 26 height 13
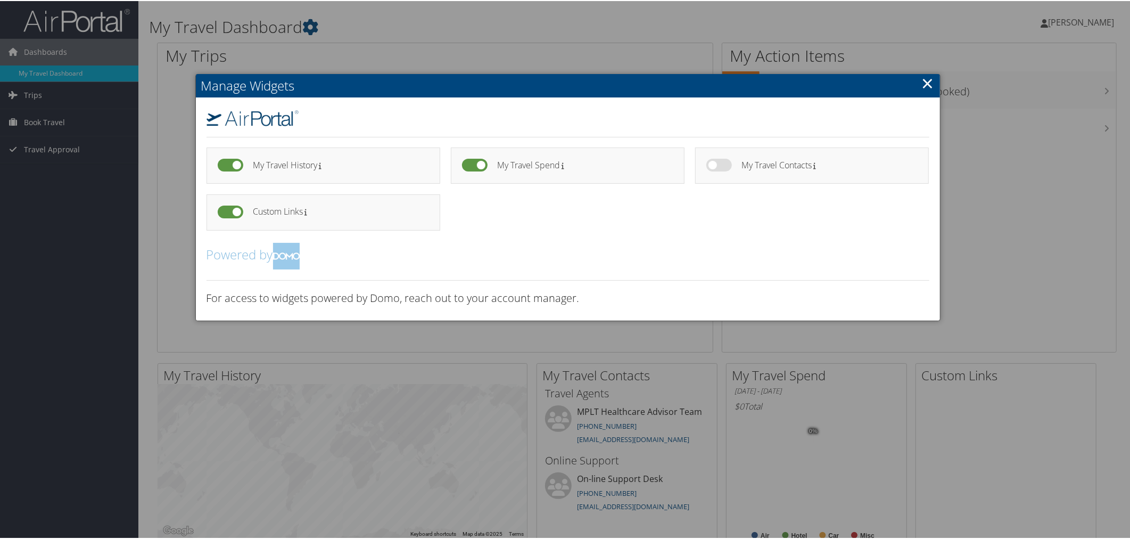
click at [718, 169] on input "checkbox" at bounding box center [714, 165] width 7 height 7
checkbox input "true"
click at [924, 81] on link "×" at bounding box center [928, 81] width 12 height 21
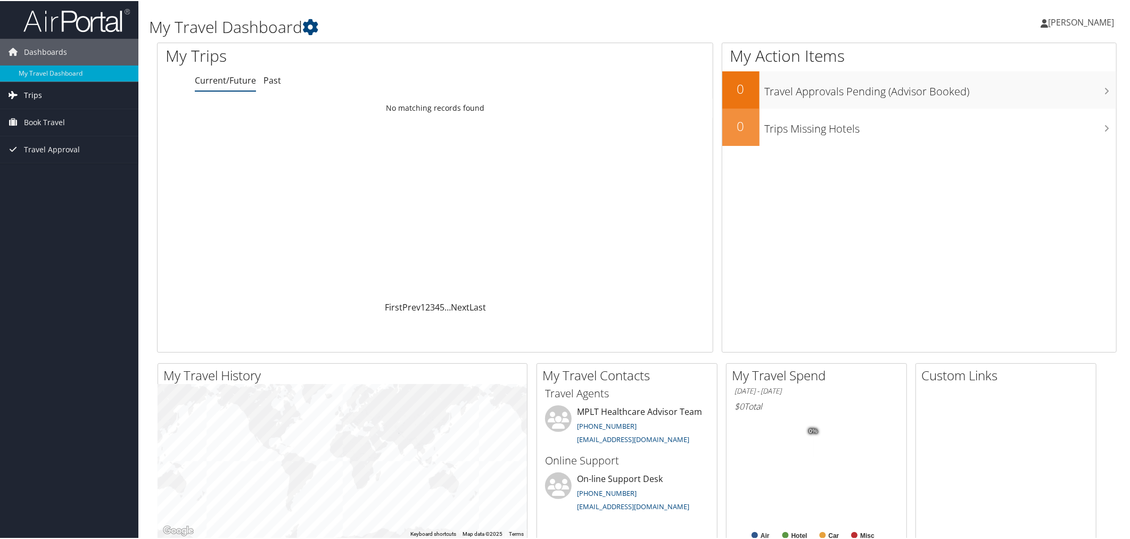
click at [31, 93] on span "Trips" at bounding box center [33, 94] width 18 height 27
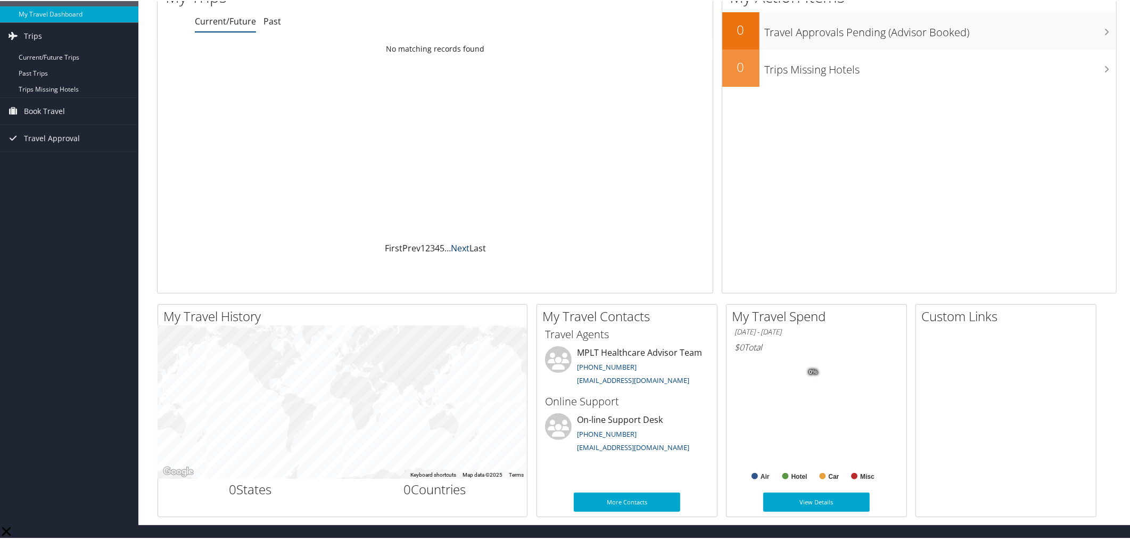
click at [469, 253] on link "Next" at bounding box center [460, 247] width 19 height 12
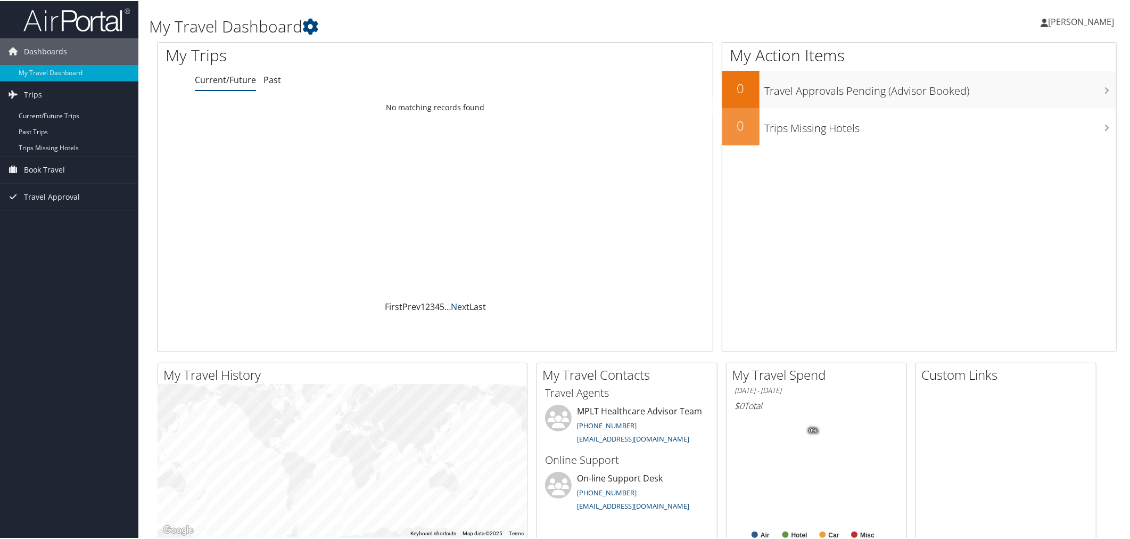
scroll to position [0, 0]
click at [318, 32] on icon at bounding box center [310, 26] width 16 height 16
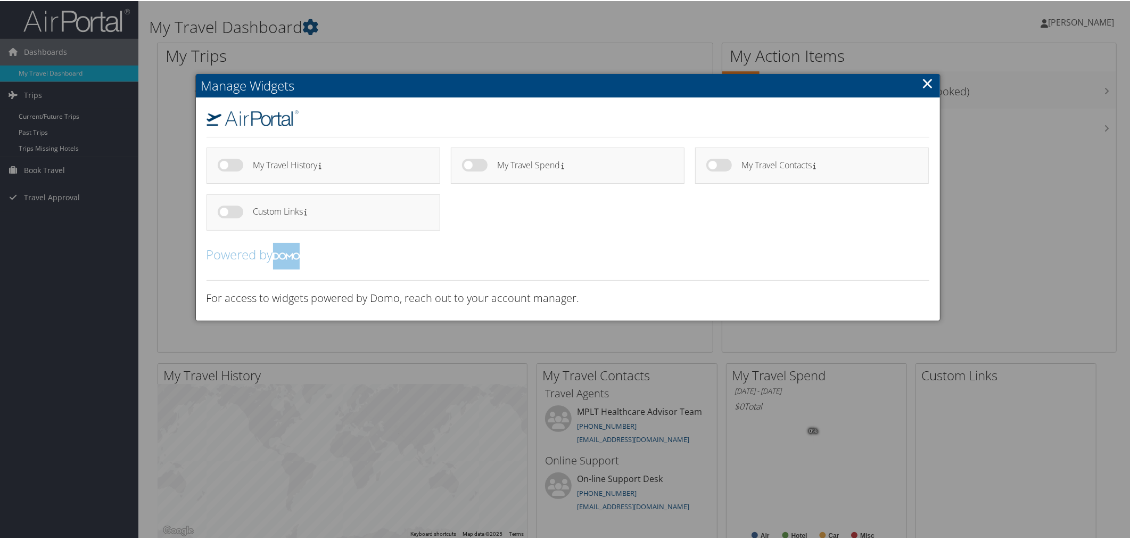
click at [243, 170] on label at bounding box center [231, 164] width 26 height 13
click at [230, 169] on input "checkbox" at bounding box center [226, 165] width 7 height 7
checkbox input "true"
click at [243, 217] on label at bounding box center [231, 210] width 26 height 13
click at [230, 216] on input "checkbox" at bounding box center [226, 212] width 7 height 7
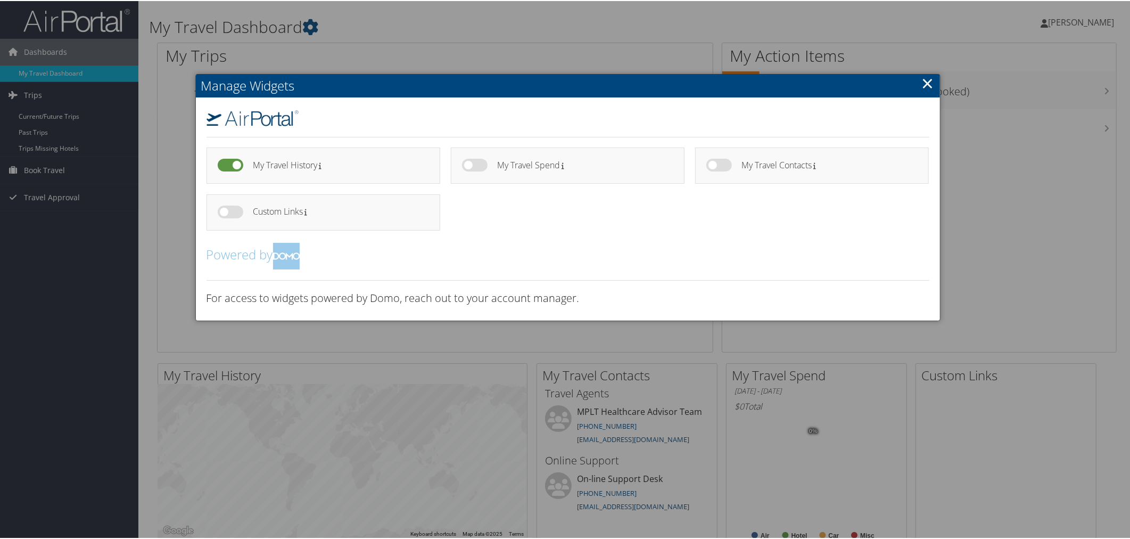
checkbox input "true"
click at [483, 170] on label at bounding box center [475, 164] width 26 height 13
click at [474, 169] on input "checkbox" at bounding box center [470, 165] width 7 height 7
checkbox input "true"
click at [724, 170] on label at bounding box center [719, 164] width 26 height 13
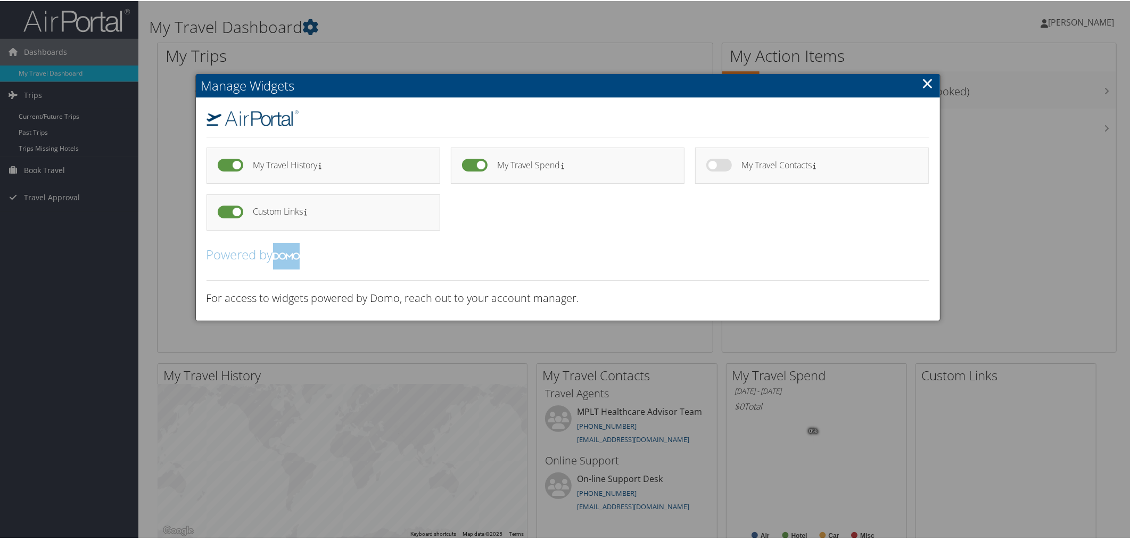
click at [718, 169] on input "checkbox" at bounding box center [714, 165] width 7 height 7
checkbox input "true"
click at [925, 83] on link "×" at bounding box center [928, 81] width 12 height 21
